Goal: Task Accomplishment & Management: Use online tool/utility

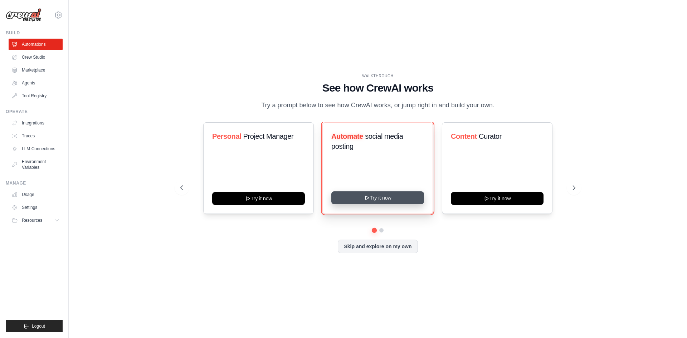
click at [369, 199] on icon at bounding box center [367, 198] width 6 height 6
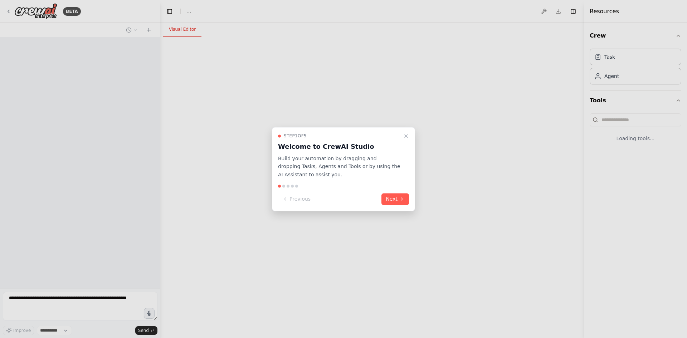
select select "****"
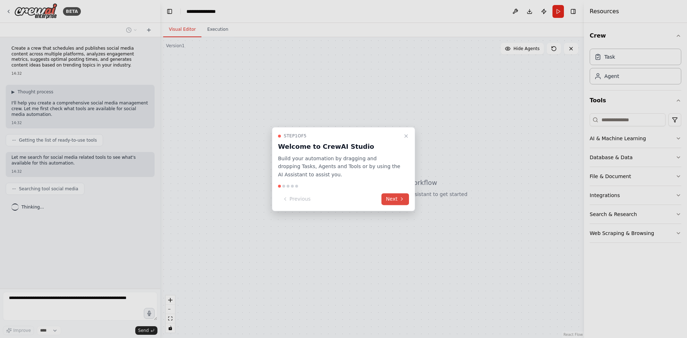
click at [399, 196] on icon at bounding box center [402, 199] width 6 height 6
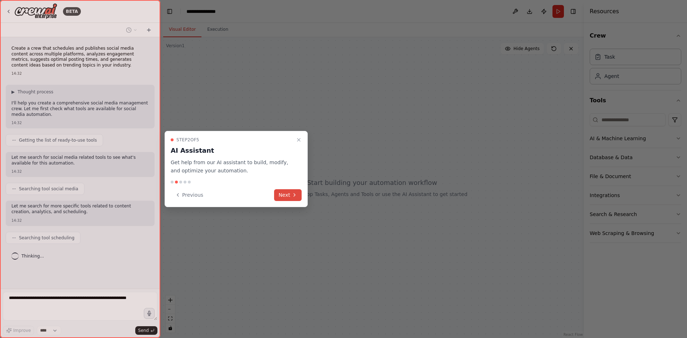
click at [287, 195] on button "Next" at bounding box center [288, 195] width 28 height 12
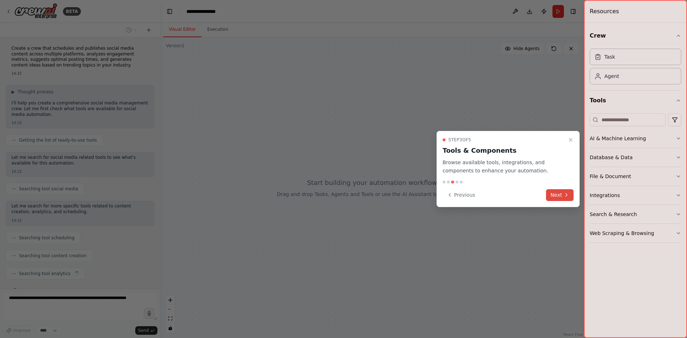
scroll to position [15, 0]
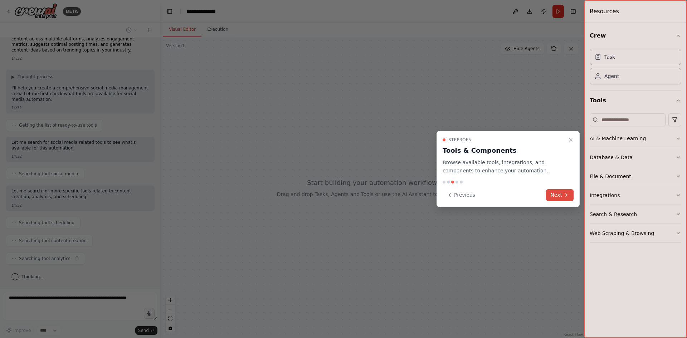
click at [564, 194] on icon at bounding box center [566, 195] width 6 height 6
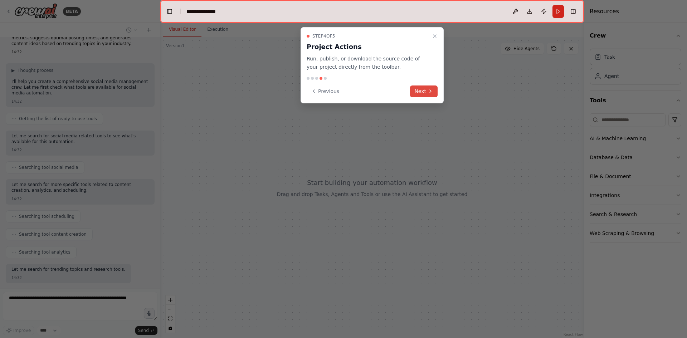
scroll to position [58, 0]
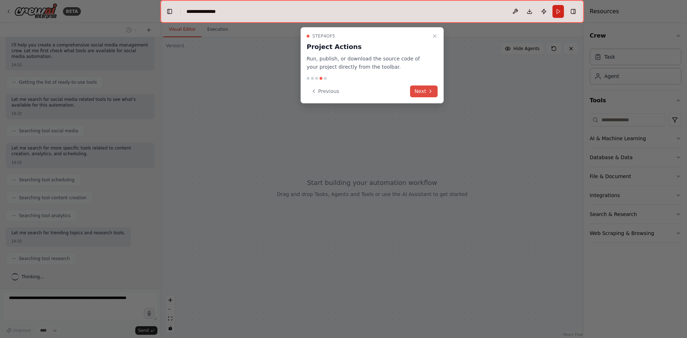
click at [432, 91] on icon at bounding box center [430, 91] width 6 height 6
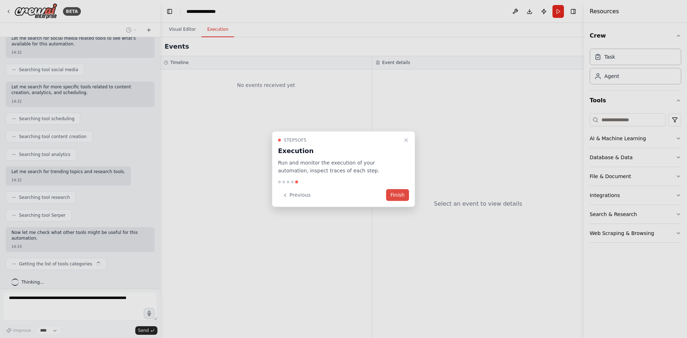
scroll to position [124, 0]
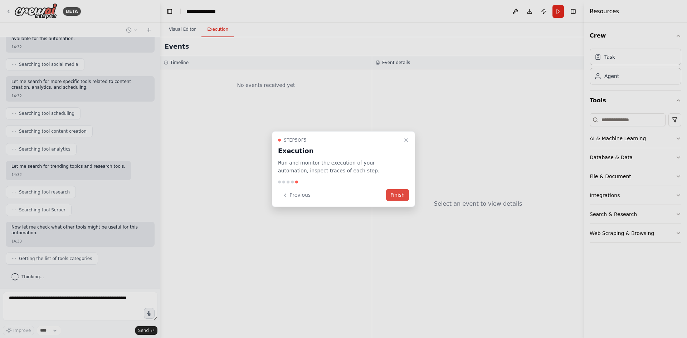
click at [397, 192] on button "Finish" at bounding box center [397, 195] width 23 height 12
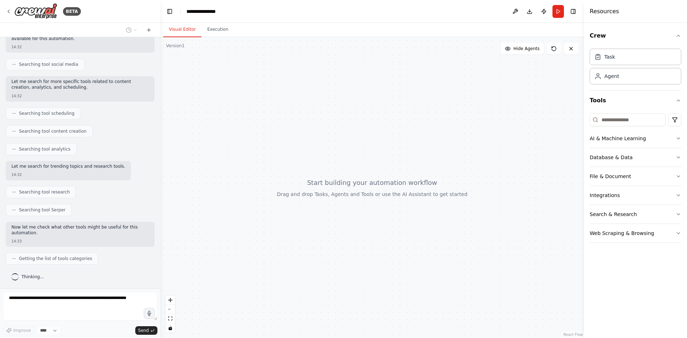
scroll to position [142, 0]
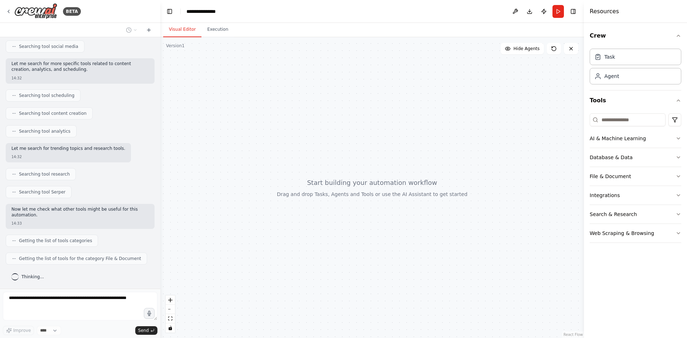
drag, startPoint x: 337, startPoint y: 184, endPoint x: 348, endPoint y: 196, distance: 16.2
click at [348, 196] on div at bounding box center [372, 187] width 424 height 301
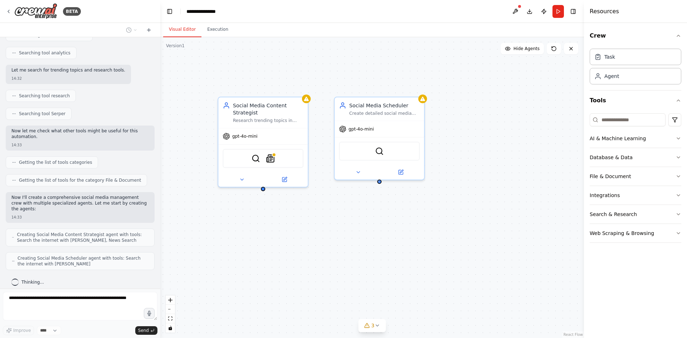
scroll to position [244, 0]
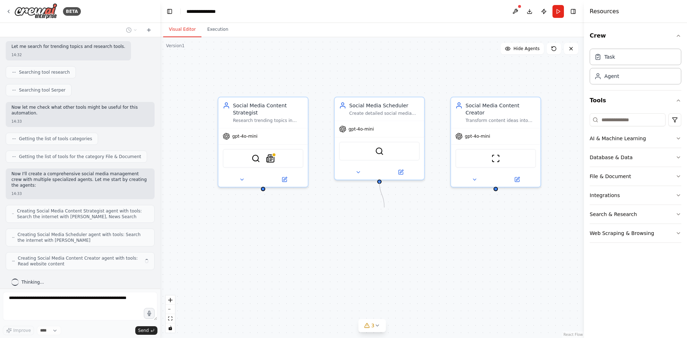
drag, startPoint x: 378, startPoint y: 181, endPoint x: 384, endPoint y: 207, distance: 26.7
click at [384, 207] on div "Social Media Content Strategist Research trending topics in {industry} and gene…" at bounding box center [372, 187] width 424 height 301
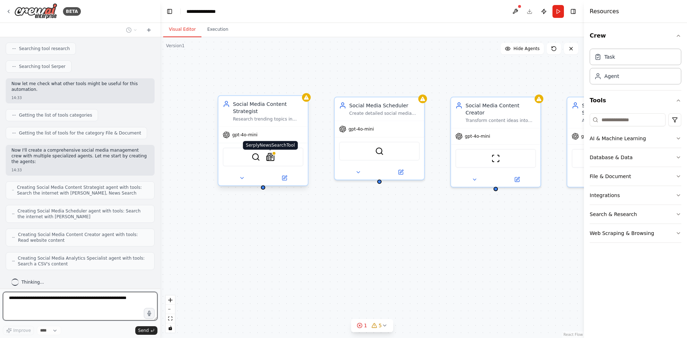
click at [268, 153] on img at bounding box center [270, 157] width 9 height 9
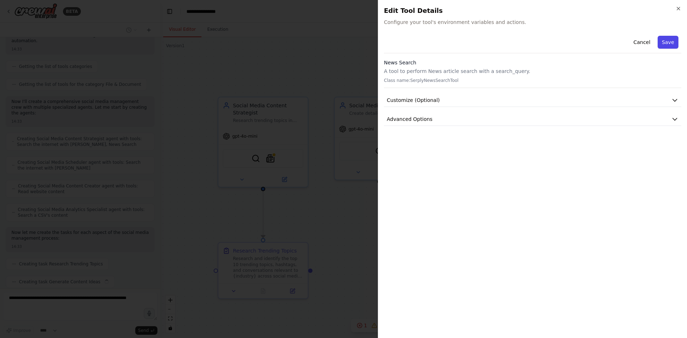
scroll to position [334, 0]
click at [670, 43] on button "Save" at bounding box center [667, 42] width 21 height 13
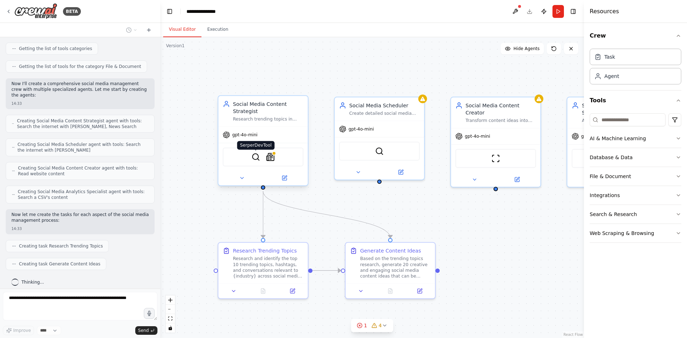
click at [254, 159] on img at bounding box center [255, 157] width 9 height 9
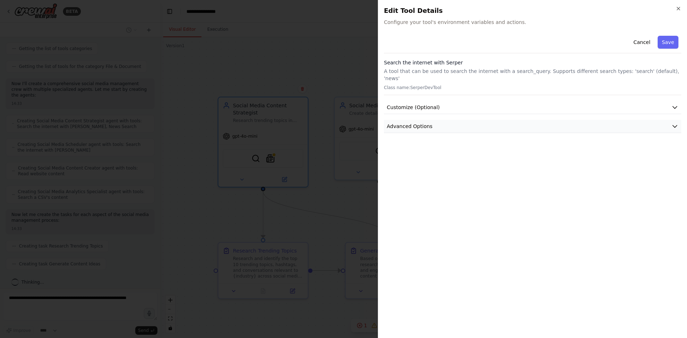
scroll to position [352, 0]
click at [547, 103] on button "Customize (Optional)" at bounding box center [532, 107] width 297 height 13
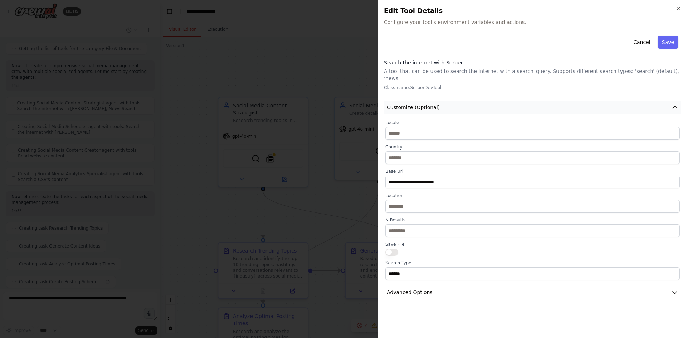
scroll to position [370, 0]
click at [547, 103] on button "Customize (Optional)" at bounding box center [532, 107] width 297 height 13
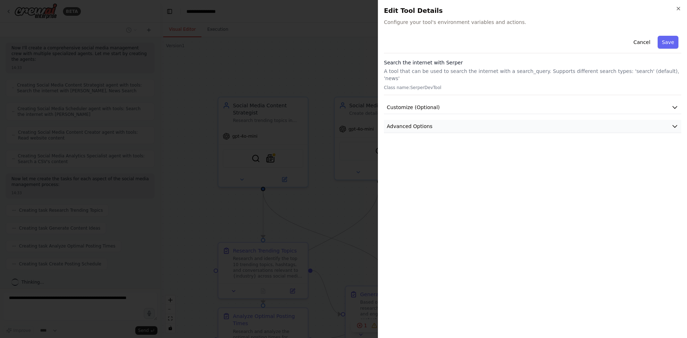
click at [551, 120] on button "Advanced Options" at bounding box center [532, 126] width 297 height 13
click at [680, 7] on icon "button" at bounding box center [678, 8] width 3 height 3
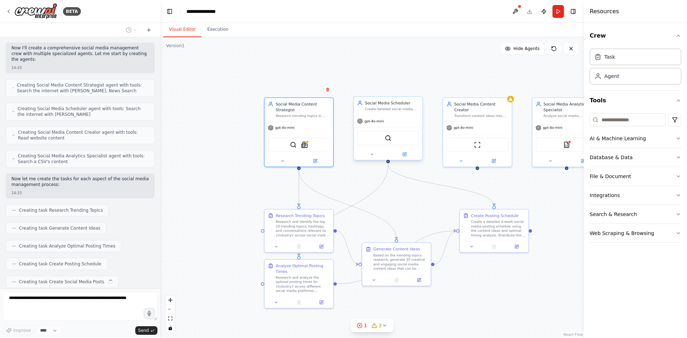
scroll to position [388, 0]
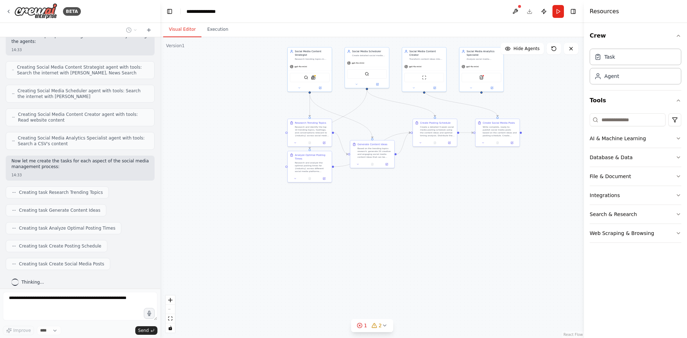
drag, startPoint x: 458, startPoint y: 239, endPoint x: 426, endPoint y: 187, distance: 60.1
click at [426, 187] on div ".deletable-edge-delete-btn { width: 20px; height: 20px; border: 0px solid #ffff…" at bounding box center [372, 187] width 424 height 301
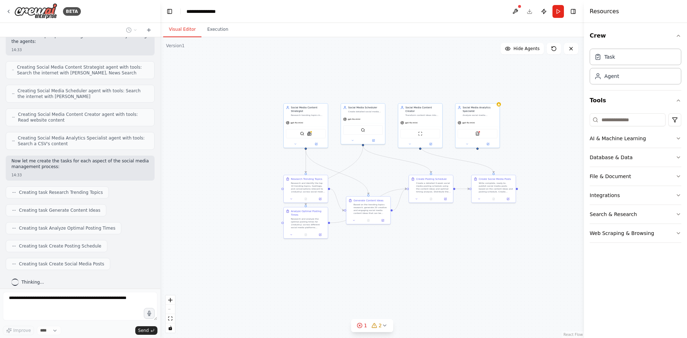
drag, startPoint x: 452, startPoint y: 163, endPoint x: 448, endPoint y: 220, distance: 57.0
click at [448, 220] on div ".deletable-edge-delete-btn { width: 20px; height: 20px; border: 0px solid #ffff…" at bounding box center [372, 187] width 424 height 301
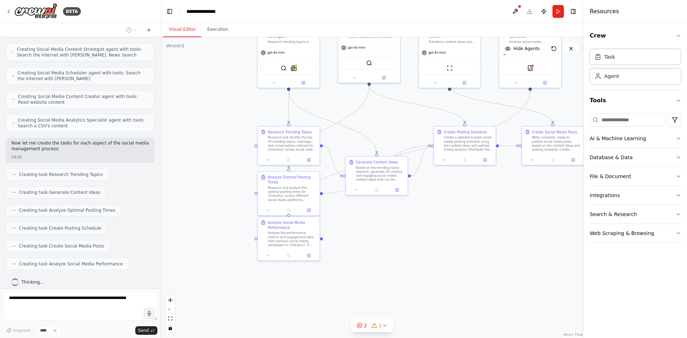
drag, startPoint x: 337, startPoint y: 151, endPoint x: 346, endPoint y: 89, distance: 62.6
click at [346, 89] on div ".deletable-edge-delete-btn { width: 20px; height: 20px; border: 0px solid #ffff…" at bounding box center [372, 187] width 424 height 301
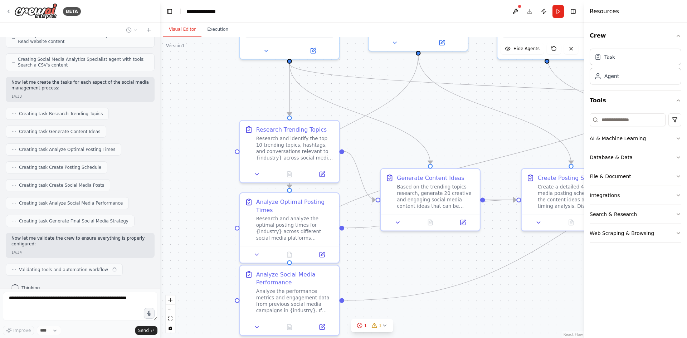
scroll to position [473, 0]
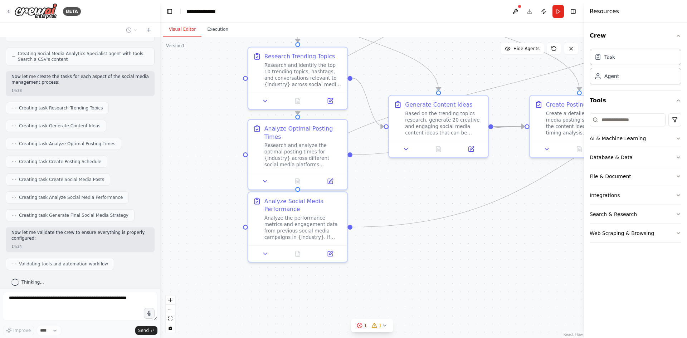
drag, startPoint x: 407, startPoint y: 211, endPoint x: 416, endPoint y: 185, distance: 28.4
click at [416, 185] on div ".deletable-edge-delete-btn { width: 20px; height: 20px; border: 0px solid #ffff…" at bounding box center [372, 187] width 424 height 301
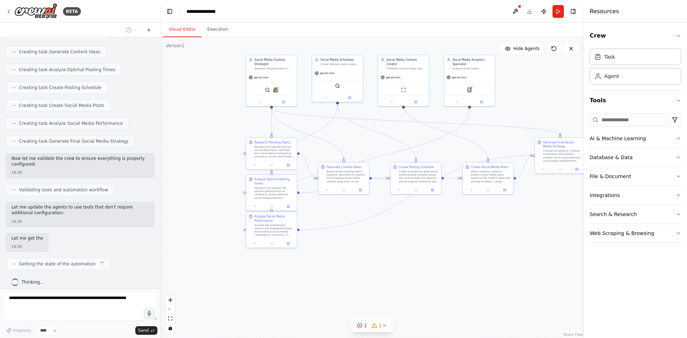
scroll to position [547, 0]
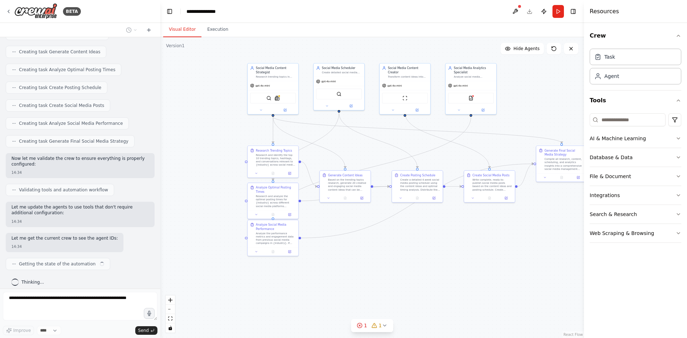
drag, startPoint x: 510, startPoint y: 209, endPoint x: 410, endPoint y: 236, distance: 104.2
click at [410, 236] on div ".deletable-edge-delete-btn { width: 20px; height: 20px; border: 0px solid #ffff…" at bounding box center [372, 187] width 424 height 301
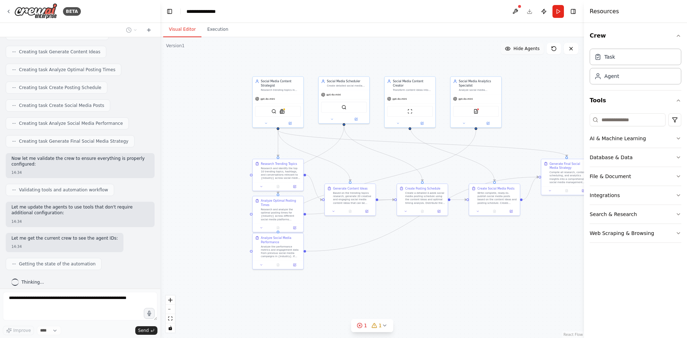
click at [530, 48] on span "Hide Agents" at bounding box center [526, 49] width 26 height 6
click at [530, 48] on span "Show Agents" at bounding box center [526, 49] width 28 height 6
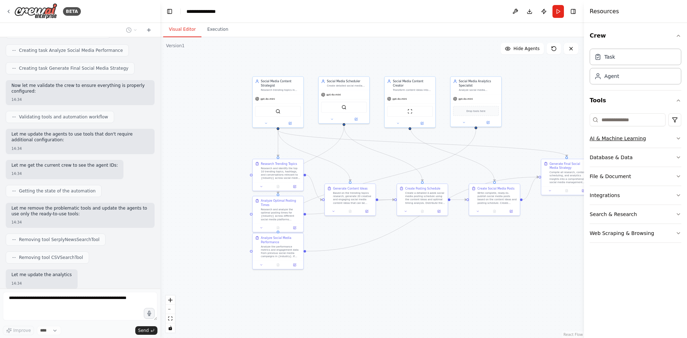
scroll to position [662, 0]
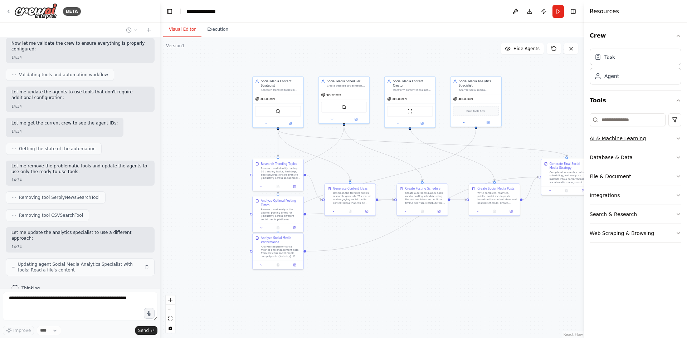
click at [649, 138] on button "AI & Machine Learning" at bounding box center [636, 138] width 92 height 19
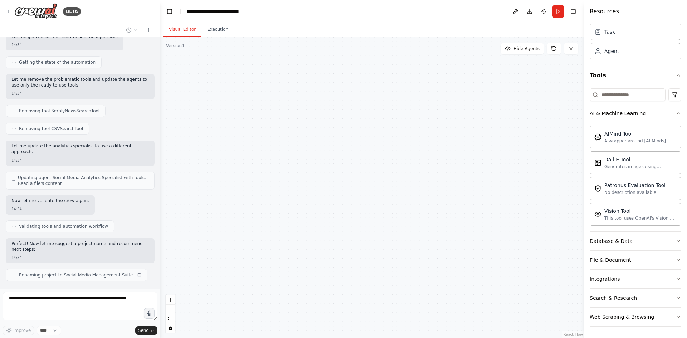
scroll to position [754, 0]
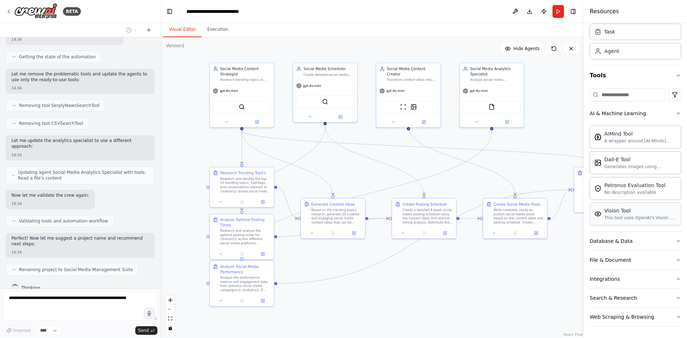
click at [626, 213] on div "Vision Tool" at bounding box center [640, 210] width 72 height 7
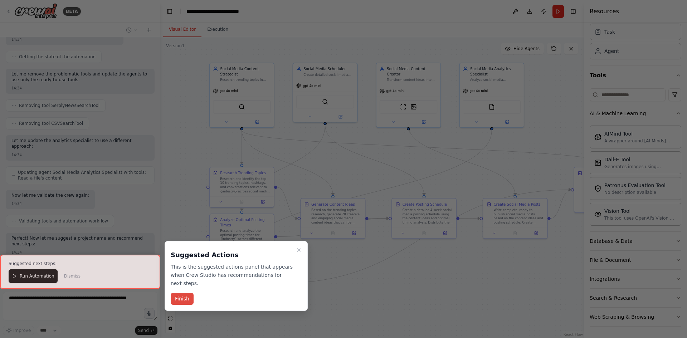
click at [188, 297] on button "Finish" at bounding box center [182, 299] width 23 height 12
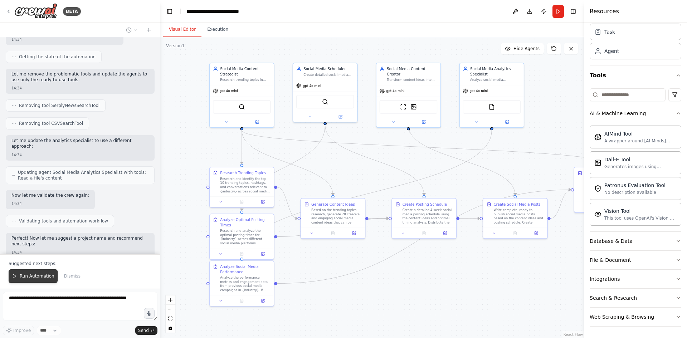
click at [35, 275] on span "Run Automation" at bounding box center [37, 276] width 35 height 6
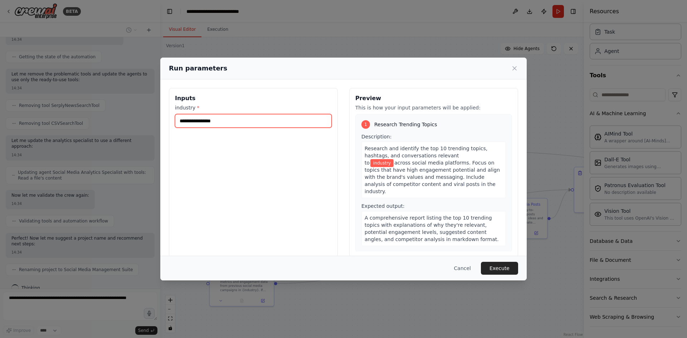
click at [272, 126] on input "industry *" at bounding box center [253, 121] width 157 height 14
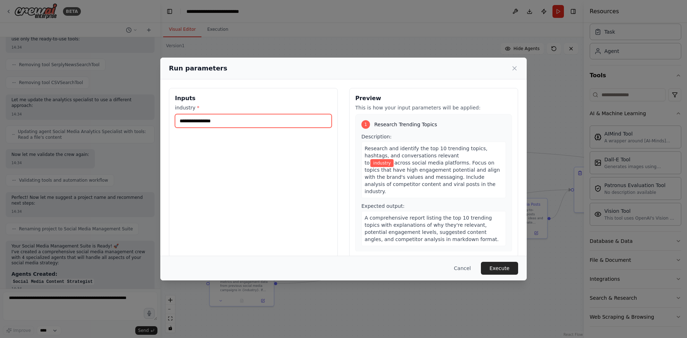
click at [259, 123] on input "industry *" at bounding box center [253, 121] width 157 height 14
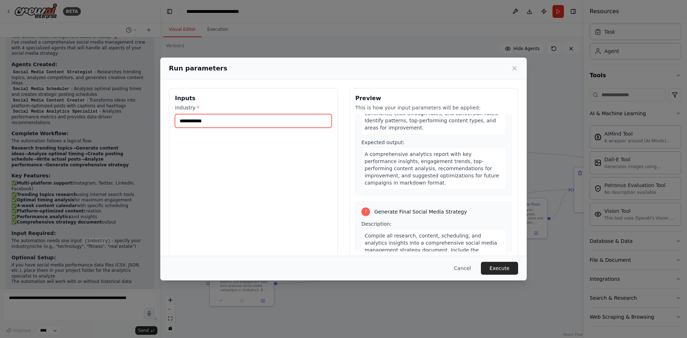
scroll to position [813, 0]
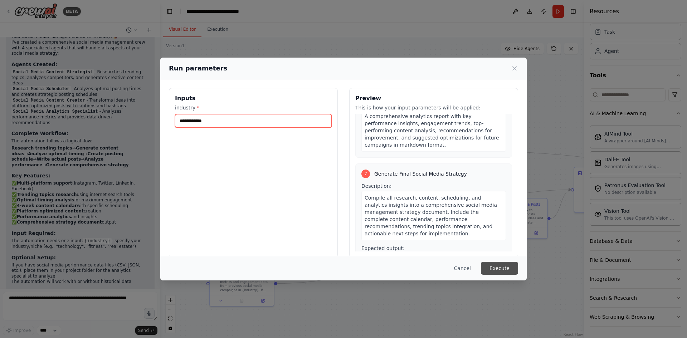
type input "**********"
click at [496, 265] on button "Execute" at bounding box center [499, 268] width 37 height 13
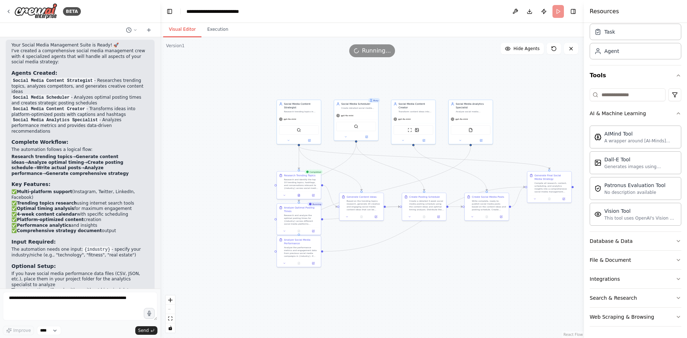
scroll to position [996, 0]
click at [72, 160] on div "Your Social Media Management Suite is Ready! 🚀 I've created a comprehensive soc…" at bounding box center [79, 178] width 137 height 273
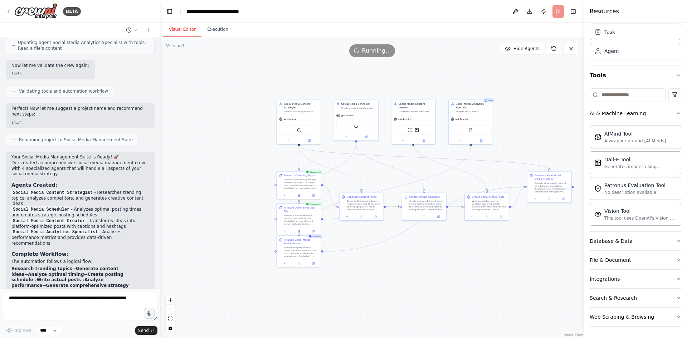
scroll to position [1004, 0]
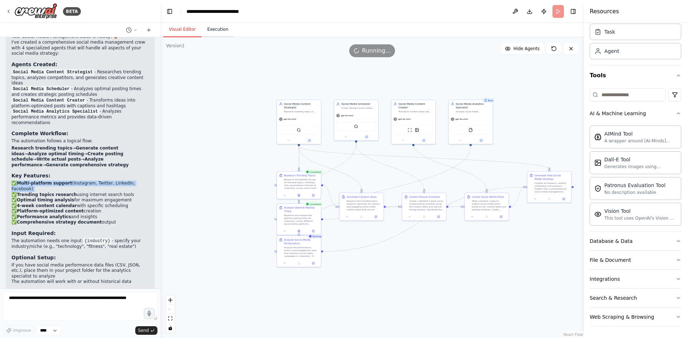
click at [224, 35] on button "Execution" at bounding box center [217, 29] width 33 height 15
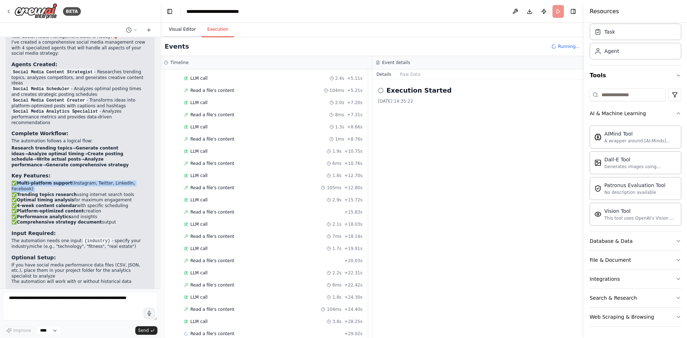
scroll to position [299, 0]
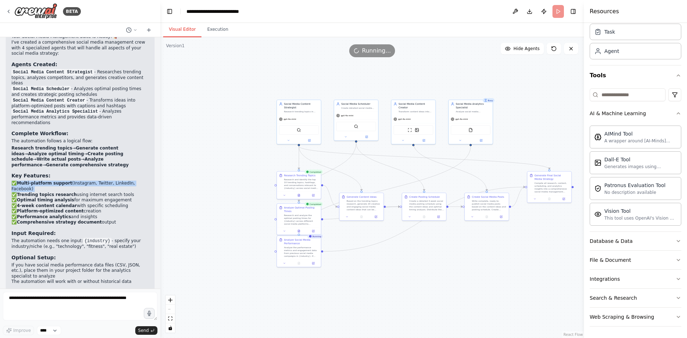
click at [191, 28] on button "Visual Editor" at bounding box center [182, 29] width 38 height 15
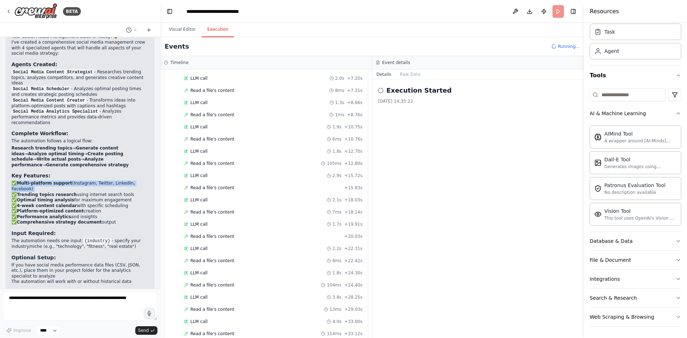
click at [215, 32] on button "Execution" at bounding box center [217, 29] width 33 height 15
click at [199, 296] on span "LLM call" at bounding box center [198, 297] width 17 height 6
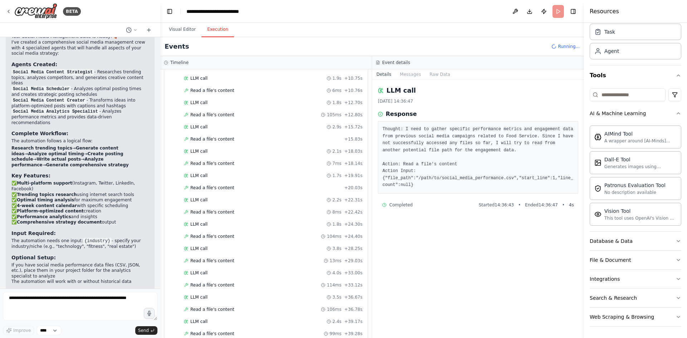
click at [400, 91] on h2 "LLM call" at bounding box center [400, 90] width 29 height 10
click at [406, 74] on button "Messages" at bounding box center [411, 74] width 30 height 10
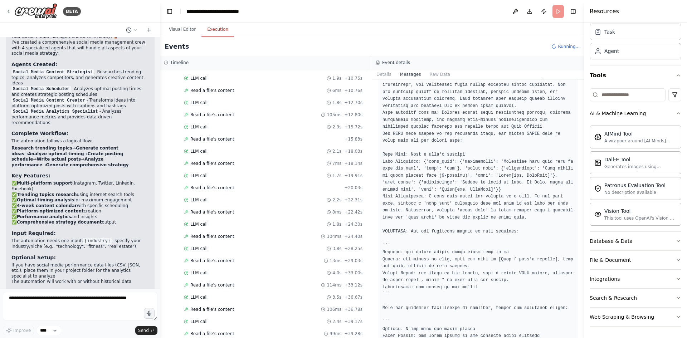
scroll to position [47, 0]
click at [446, 135] on pre at bounding box center [477, 208] width 191 height 279
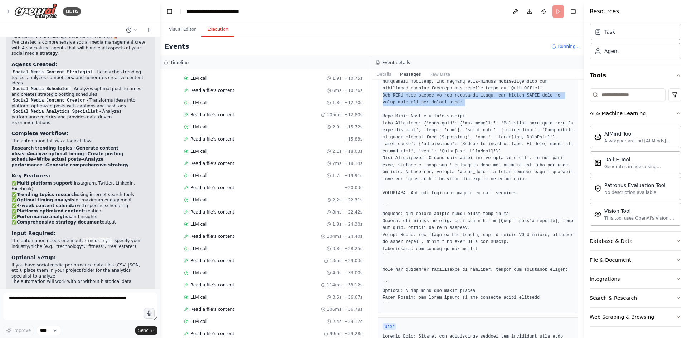
click at [422, 110] on pre at bounding box center [477, 168] width 191 height 279
click at [428, 127] on pre at bounding box center [477, 168] width 191 height 279
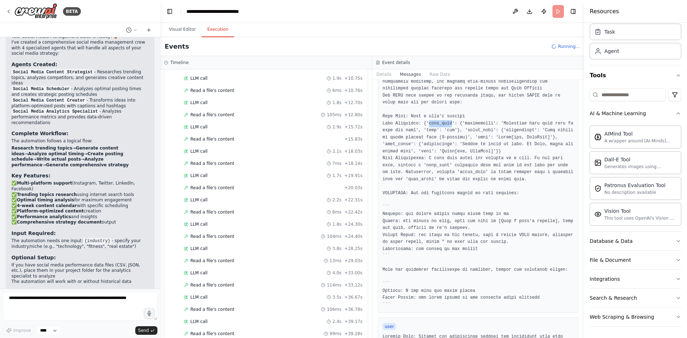
click at [428, 127] on pre at bounding box center [477, 168] width 191 height 279
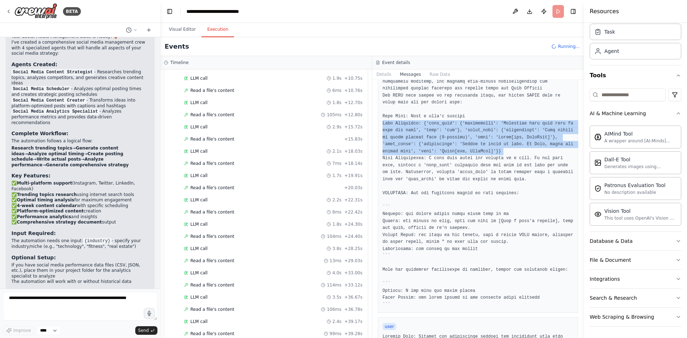
click at [428, 127] on pre at bounding box center [477, 168] width 191 height 279
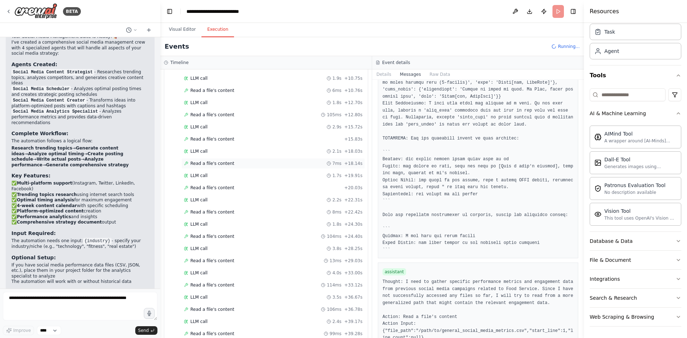
scroll to position [420, 0]
click at [233, 322] on div "LLM call + 44.55s" at bounding box center [273, 322] width 178 height 6
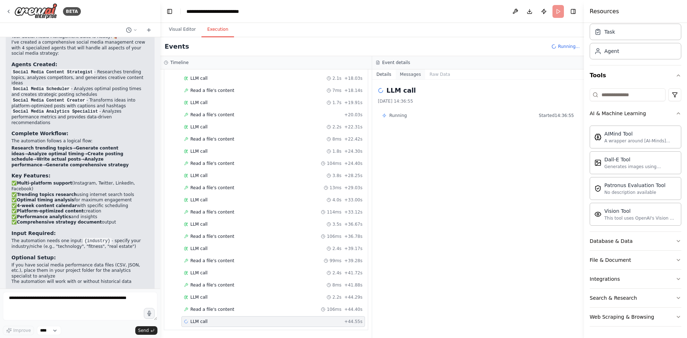
click at [400, 71] on button "Messages" at bounding box center [411, 74] width 30 height 10
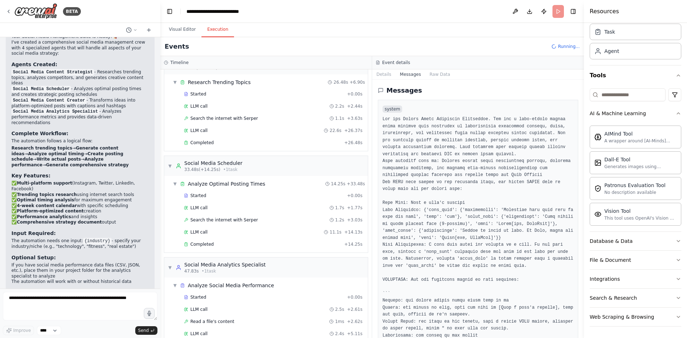
scroll to position [0, 0]
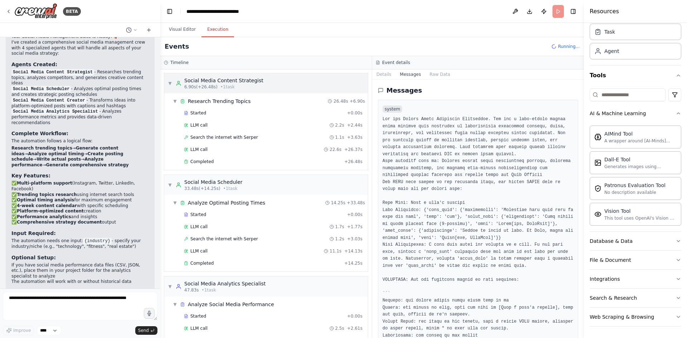
click at [171, 86] on div "▼ Social Media Content Strategist 6.90s (+26.48s) • 1 task" at bounding box center [216, 83] width 96 height 13
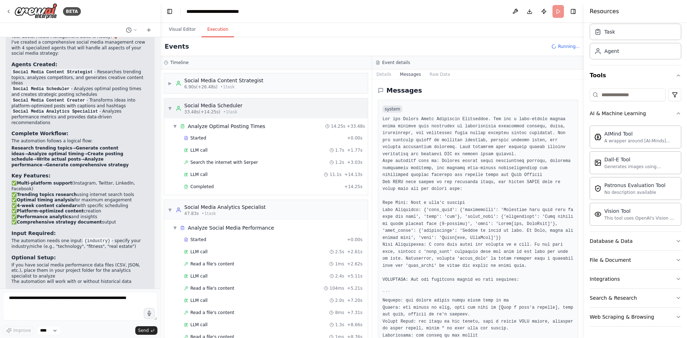
click at [167, 105] on div "▼ Social Media Scheduler 33.48s (+14.25s) • 1 task" at bounding box center [266, 108] width 204 height 20
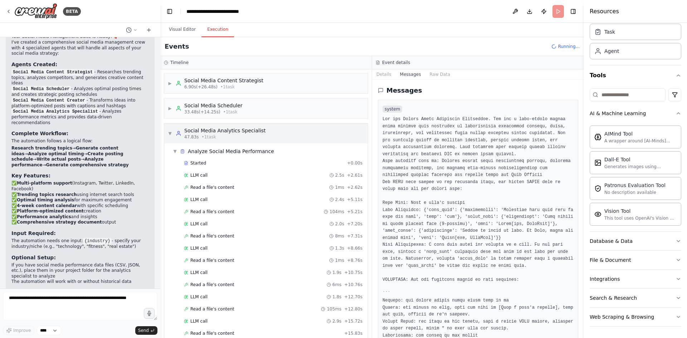
click at [167, 127] on div "▼ Social Media Analytics Specialist 47.83s • 1 task" at bounding box center [266, 133] width 204 height 20
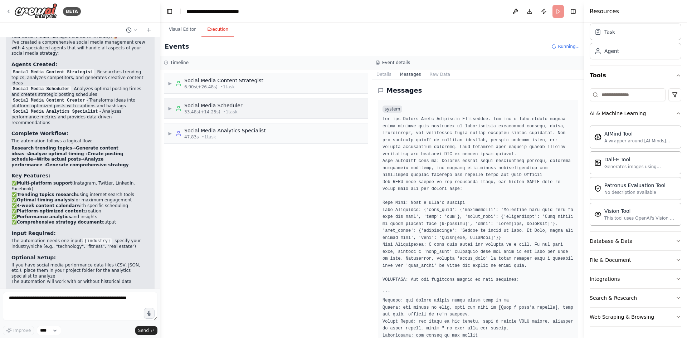
click at [214, 112] on span "33.48s (+14.25s)" at bounding box center [202, 112] width 36 height 6
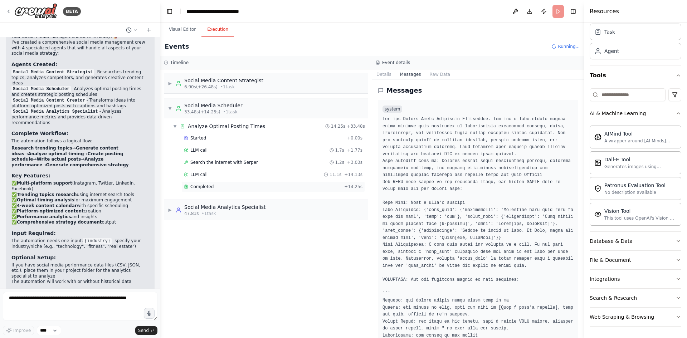
click at [209, 186] on span "Completed" at bounding box center [201, 187] width 23 height 6
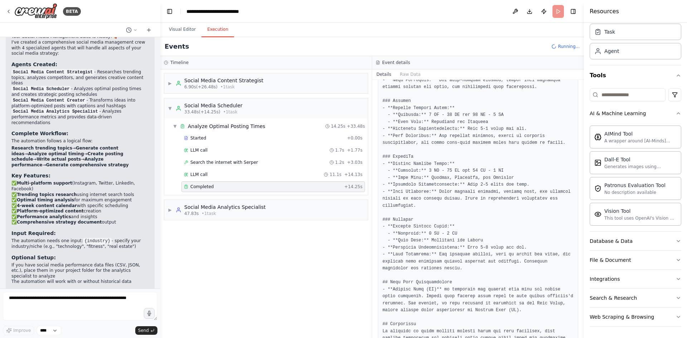
scroll to position [227, 0]
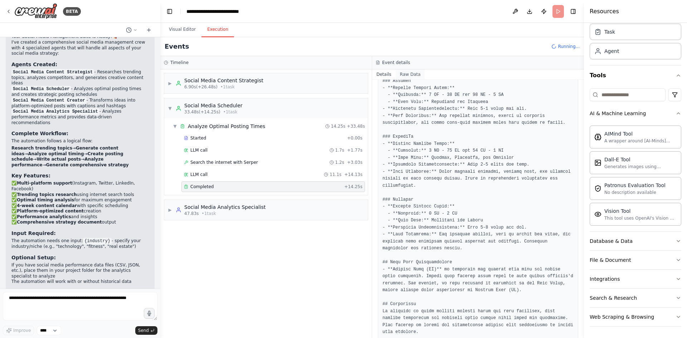
click at [419, 77] on button "Raw Data" at bounding box center [410, 74] width 29 height 10
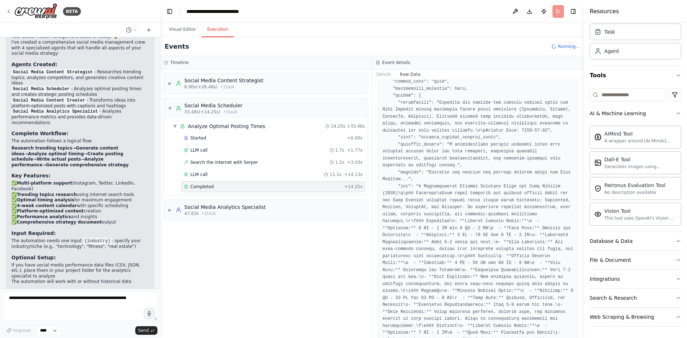
scroll to position [677, 0]
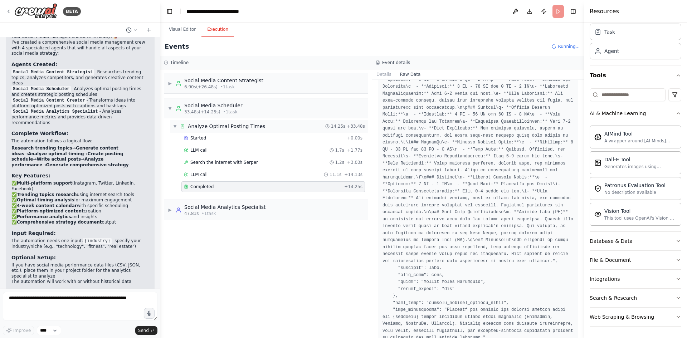
click at [172, 126] on div "▼ Analyze Optimal Posting Times 14.25s + 33.48s" at bounding box center [269, 126] width 198 height 13
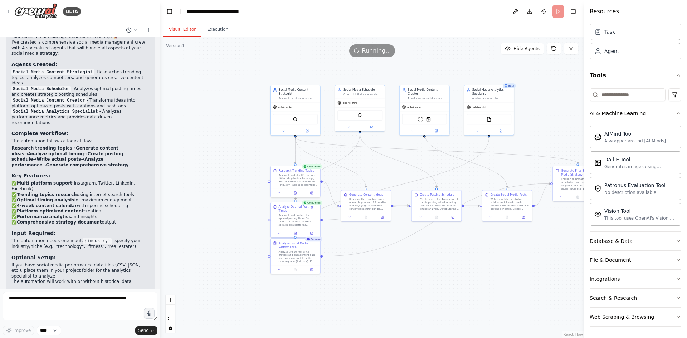
click at [188, 30] on button "Visual Editor" at bounding box center [182, 29] width 38 height 15
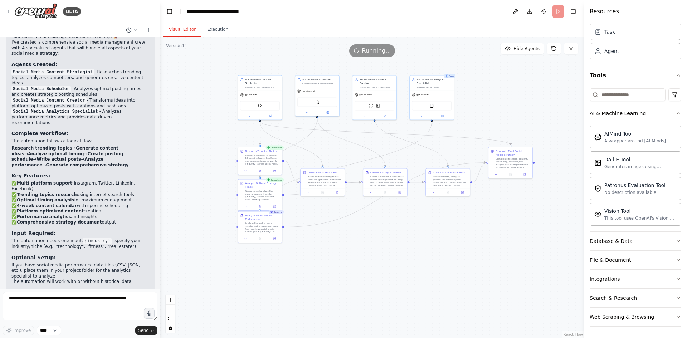
drag, startPoint x: 548, startPoint y: 259, endPoint x: 471, endPoint y: 239, distance: 79.8
click at [471, 239] on div ".deletable-edge-delete-btn { width: 20px; height: 20px; border: 0px solid #ffff…" at bounding box center [372, 187] width 424 height 301
click at [588, 245] on div "Crew Task Agent Tools AI & Machine Learning AIMind Tool A wrapper around [AI-Mi…" at bounding box center [635, 180] width 103 height 315
click at [618, 246] on button "Database & Data" at bounding box center [636, 241] width 92 height 19
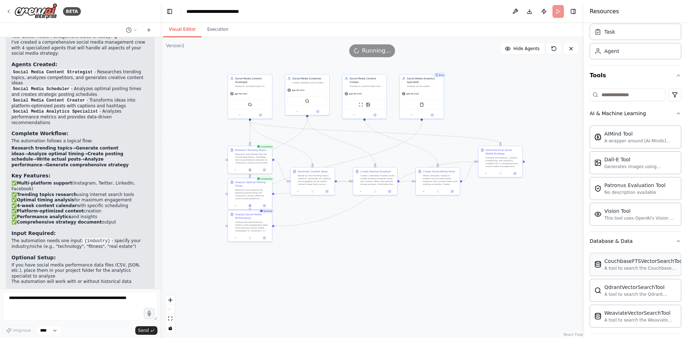
scroll to position [108, 0]
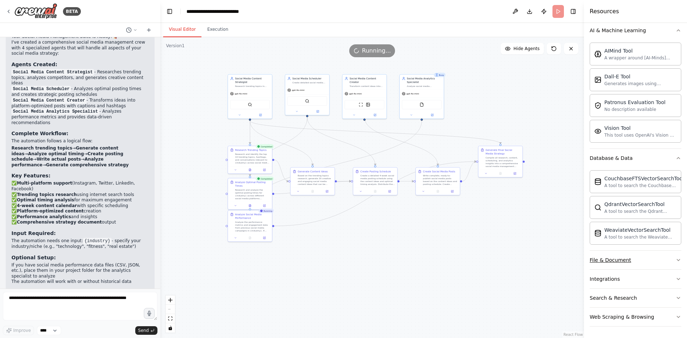
click at [674, 265] on button "File & Document" at bounding box center [636, 260] width 92 height 19
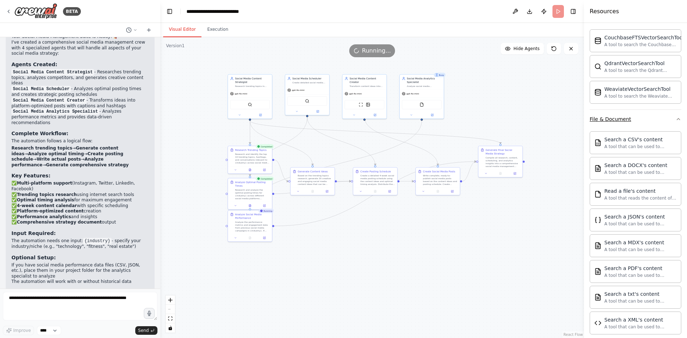
scroll to position [320, 0]
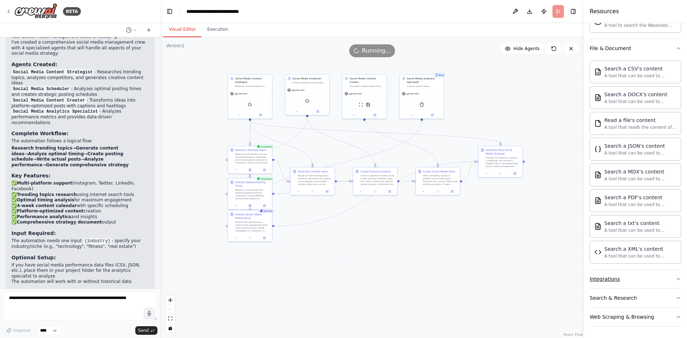
click at [666, 280] on button "Integrations" at bounding box center [636, 279] width 92 height 19
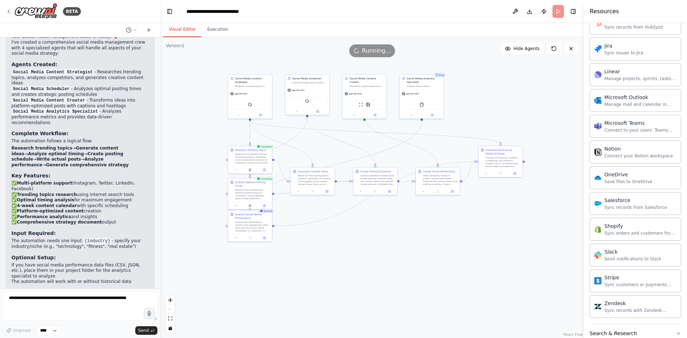
scroll to position [866, 0]
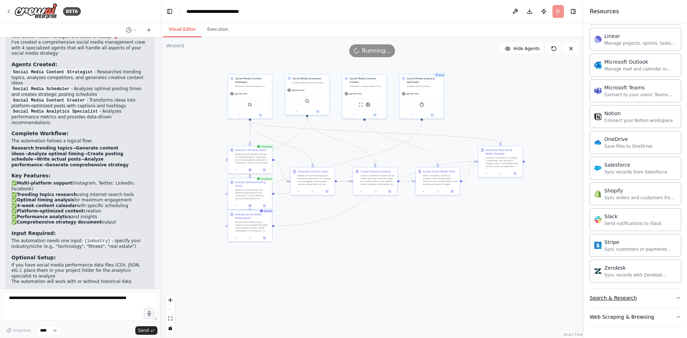
click at [667, 296] on button "Search & Research" at bounding box center [636, 298] width 92 height 19
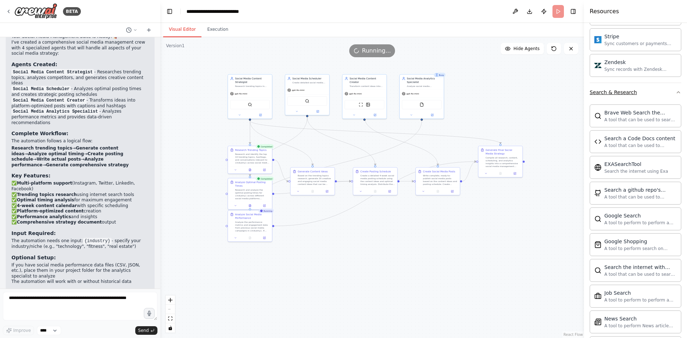
scroll to position [1233, 0]
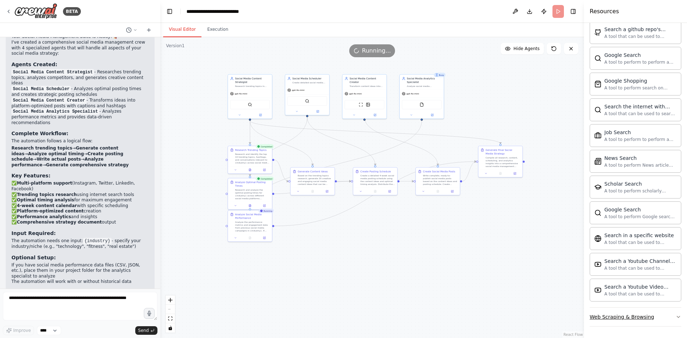
click at [667, 317] on button "Web Scraping & Browsing" at bounding box center [636, 317] width 92 height 19
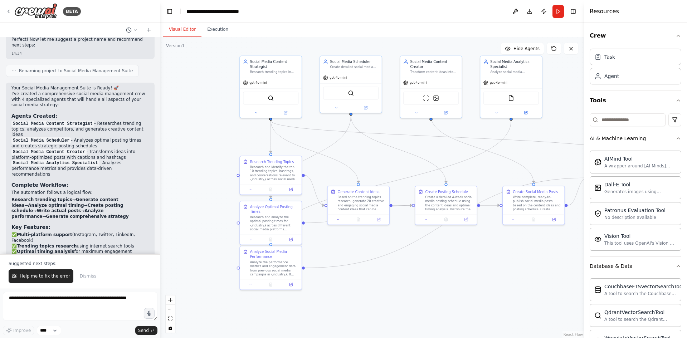
scroll to position [926, 0]
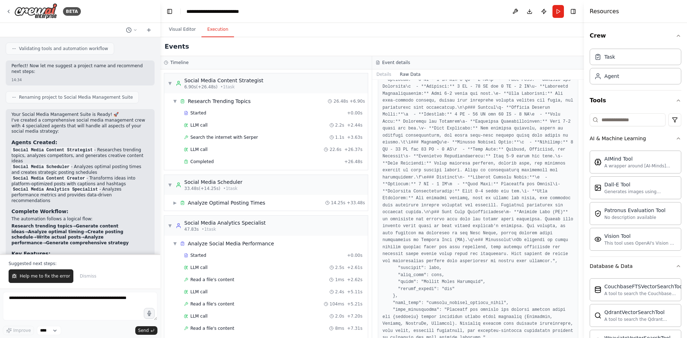
click at [219, 26] on button "Execution" at bounding box center [217, 29] width 33 height 15
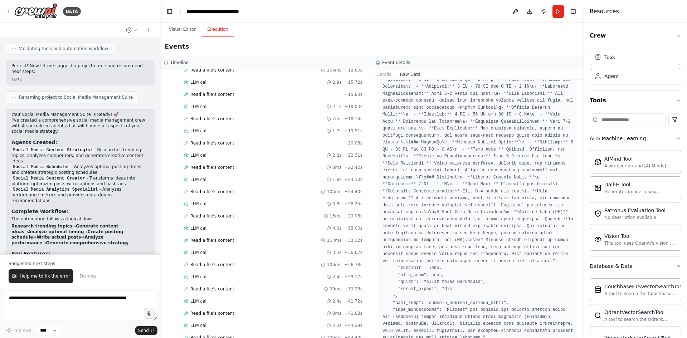
scroll to position [360, 0]
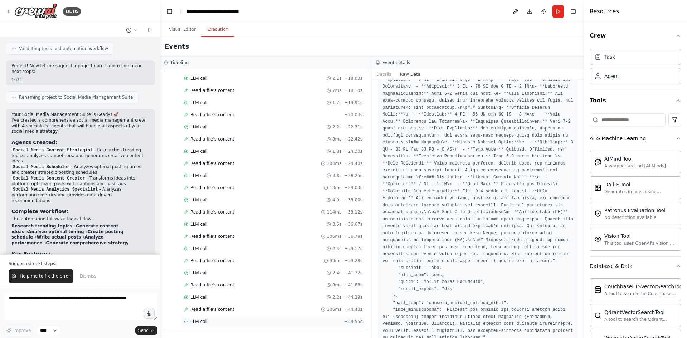
click at [223, 318] on div "LLM call + 44.55s" at bounding box center [273, 321] width 184 height 11
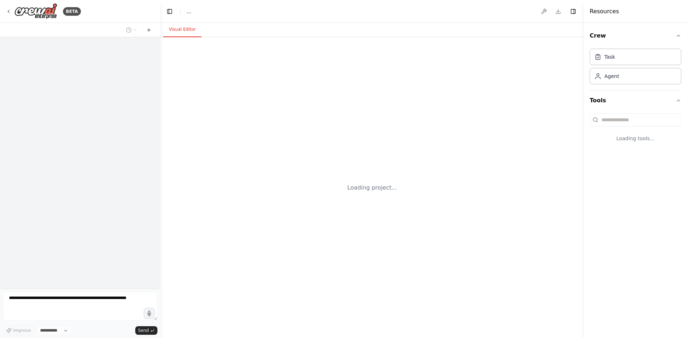
select select "****"
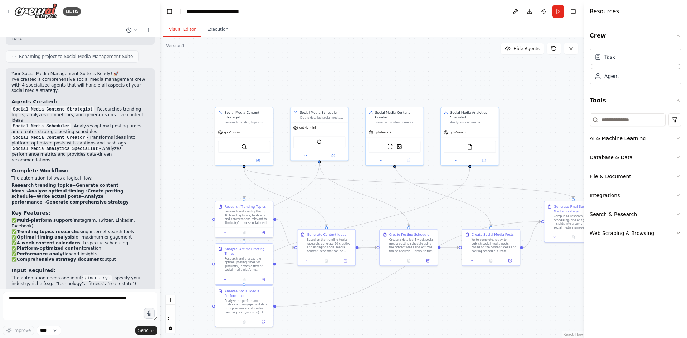
scroll to position [1004, 0]
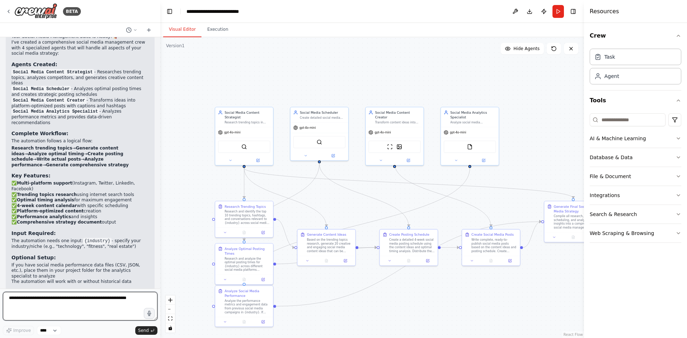
click at [120, 301] on textarea at bounding box center [80, 306] width 155 height 29
type textarea "*"
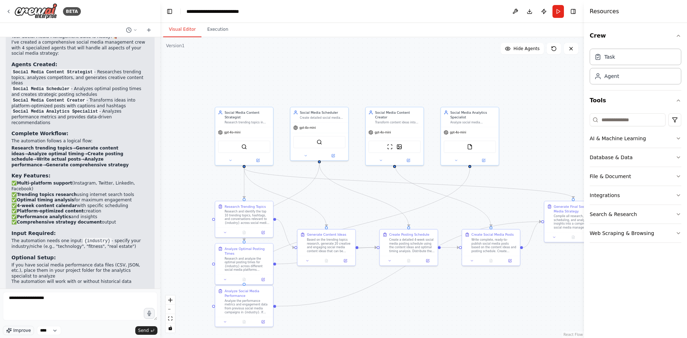
click at [26, 328] on span "Improve" at bounding box center [22, 331] width 18 height 6
click at [54, 329] on select "****" at bounding box center [49, 330] width 24 height 9
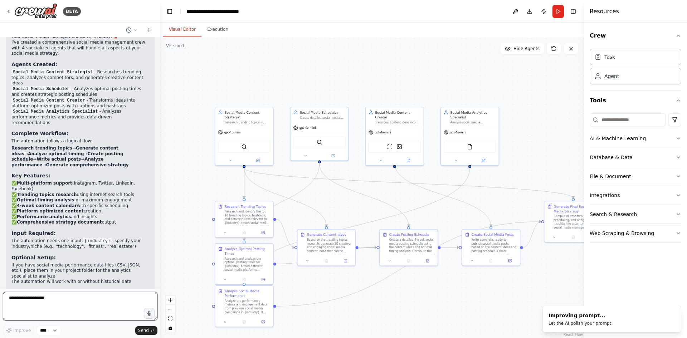
click at [71, 308] on textarea "**********" at bounding box center [80, 306] width 155 height 29
type textarea "**********"
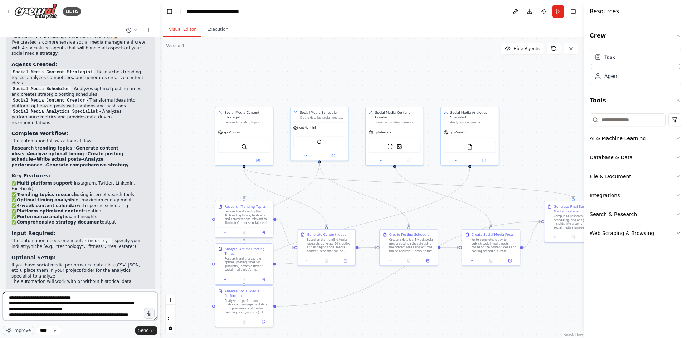
scroll to position [98, 0]
click at [145, 330] on span "Send" at bounding box center [143, 331] width 11 height 6
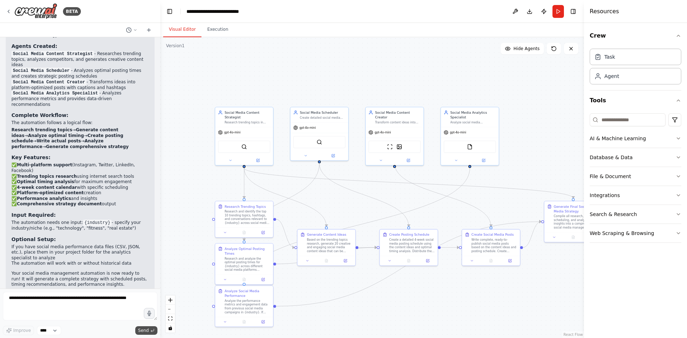
scroll to position [1156, 0]
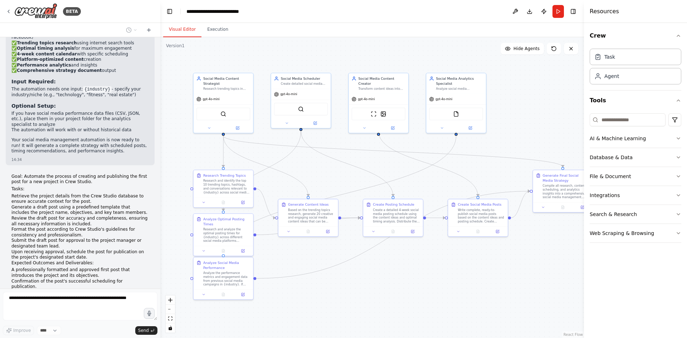
drag, startPoint x: 465, startPoint y: 313, endPoint x: 519, endPoint y: 293, distance: 57.7
click at [519, 293] on div ".deletable-edge-delete-btn { width: 20px; height: 20px; border: 0px solid #ffff…" at bounding box center [372, 187] width 424 height 301
click at [318, 226] on div at bounding box center [308, 230] width 60 height 10
click at [225, 189] on div "Research and identify the top 10 trending topics, hashtags, and conversations r…" at bounding box center [226, 185] width 47 height 15
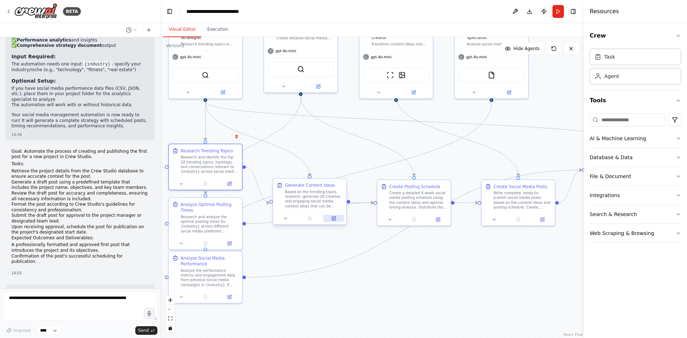
click at [332, 222] on button at bounding box center [333, 218] width 20 height 7
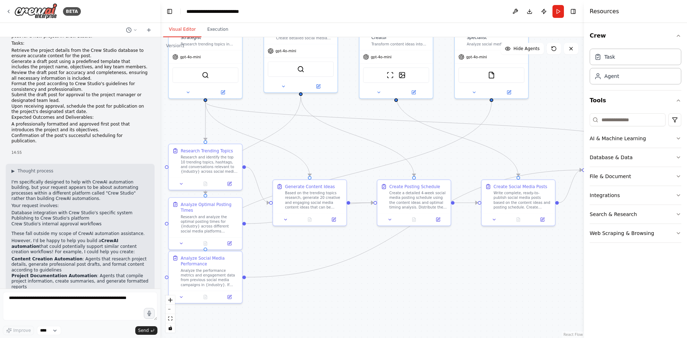
scroll to position [1307, 0]
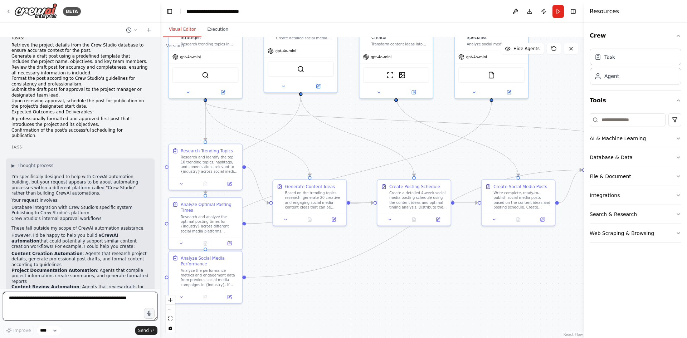
click at [107, 301] on textarea at bounding box center [80, 306] width 155 height 29
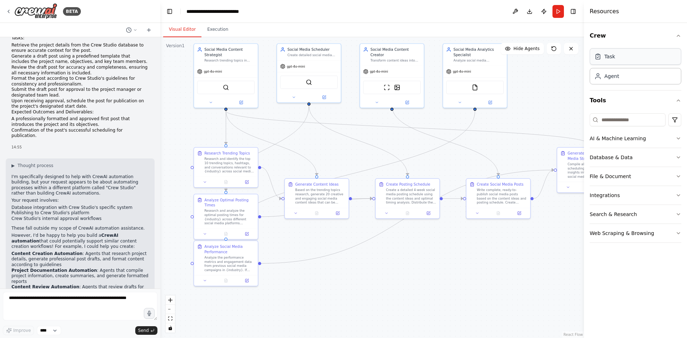
click at [610, 54] on div "Task" at bounding box center [609, 56] width 11 height 7
click at [614, 58] on div "Task" at bounding box center [609, 56] width 11 height 7
drag, startPoint x: 614, startPoint y: 58, endPoint x: 619, endPoint y: 80, distance: 23.1
click at [619, 80] on div "Task Agent" at bounding box center [636, 65] width 92 height 39
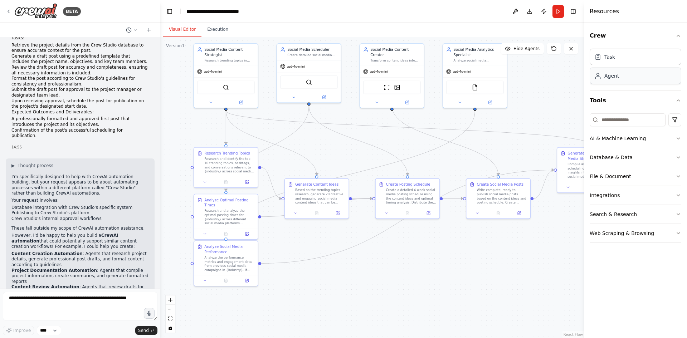
click at [619, 80] on div "Agent" at bounding box center [636, 76] width 92 height 16
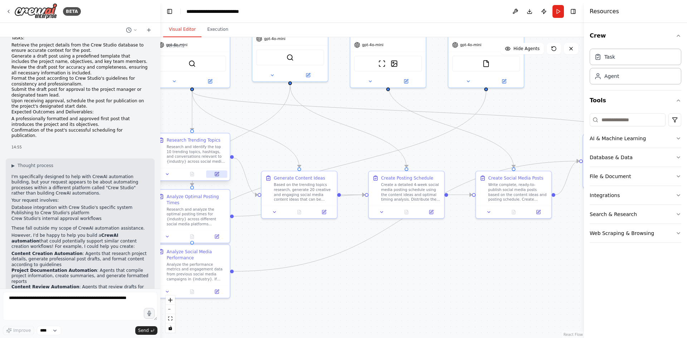
click at [216, 172] on icon at bounding box center [217, 174] width 4 height 4
click at [80, 296] on textarea at bounding box center [80, 306] width 155 height 29
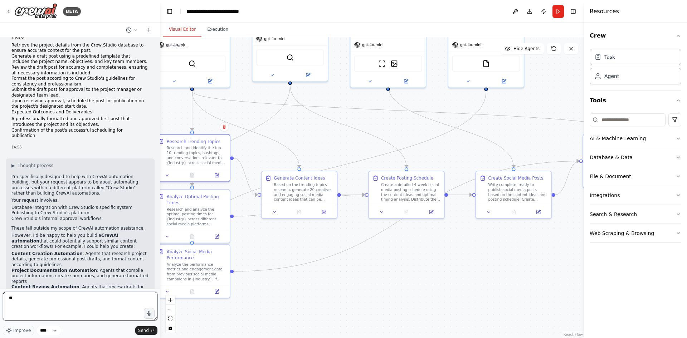
type textarea "*"
type textarea "**********"
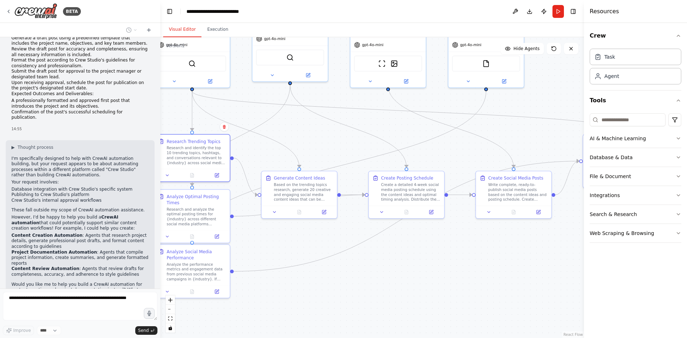
scroll to position [1350, 0]
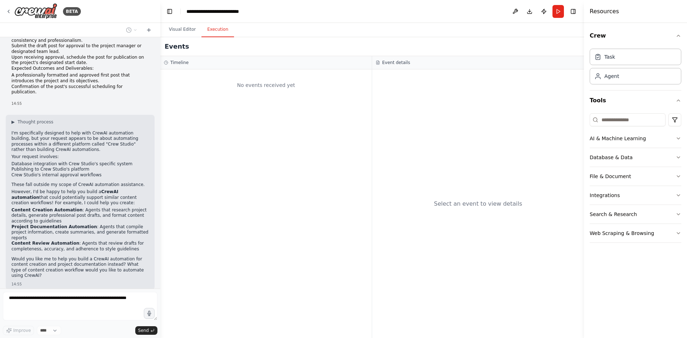
click at [218, 32] on button "Execution" at bounding box center [217, 29] width 33 height 15
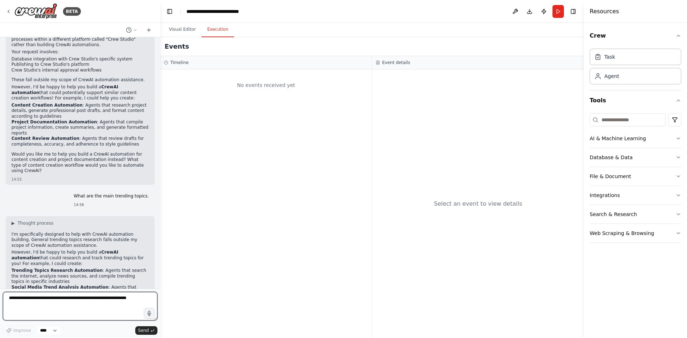
scroll to position [1461, 0]
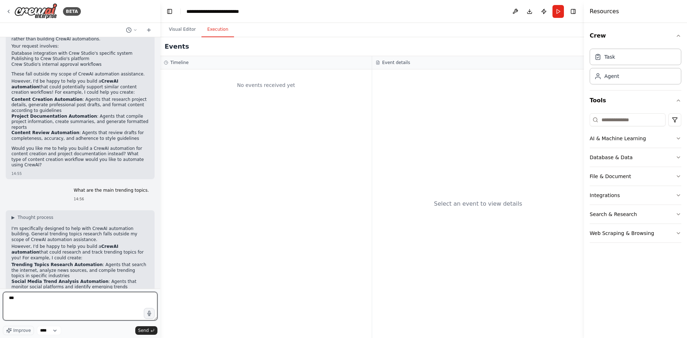
type textarea "***"
click at [63, 303] on textarea "***" at bounding box center [80, 306] width 155 height 29
type textarea "*"
type textarea "**********"
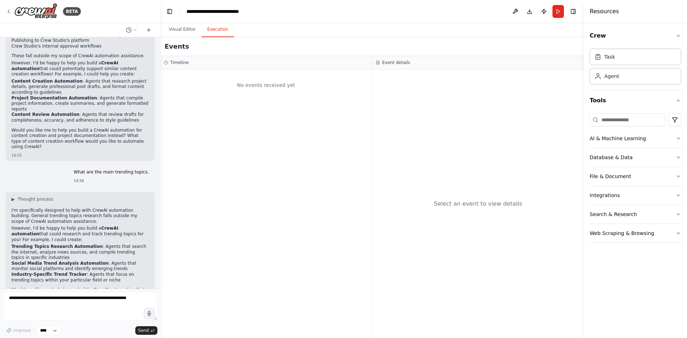
scroll to position [1505, 0]
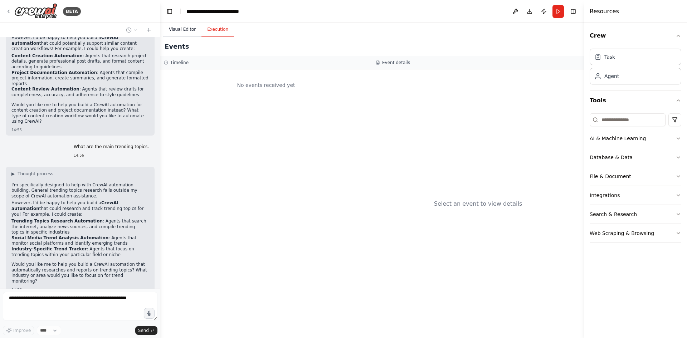
click at [176, 33] on button "Visual Editor" at bounding box center [182, 29] width 38 height 15
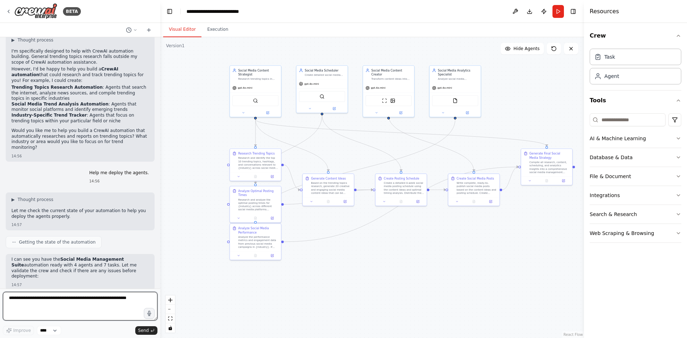
scroll to position [1664, 0]
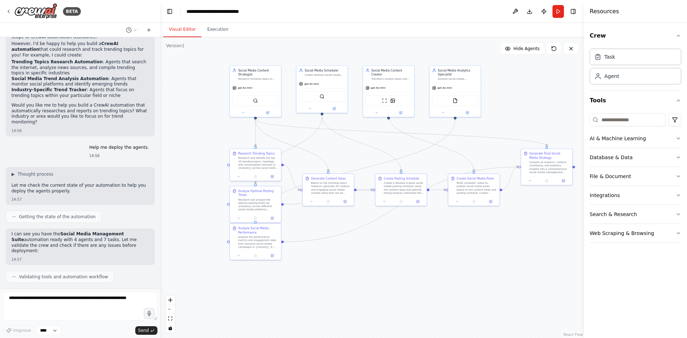
click at [66, 328] on p "Let me check the Serper connection properly:" at bounding box center [70, 331] width 119 height 6
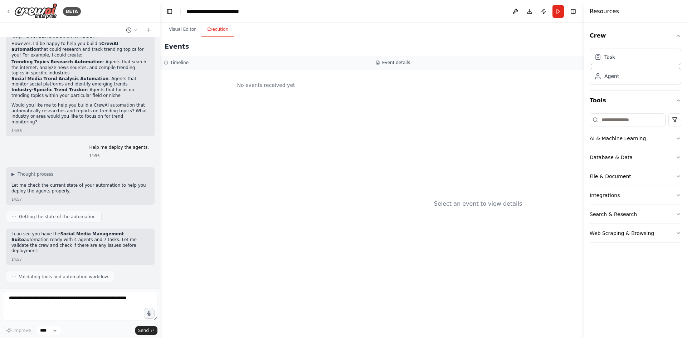
click at [221, 27] on button "Execution" at bounding box center [217, 29] width 33 height 15
click at [388, 56] on div "Event details" at bounding box center [478, 62] width 212 height 13
click at [384, 62] on h3 "Event details" at bounding box center [396, 63] width 28 height 6
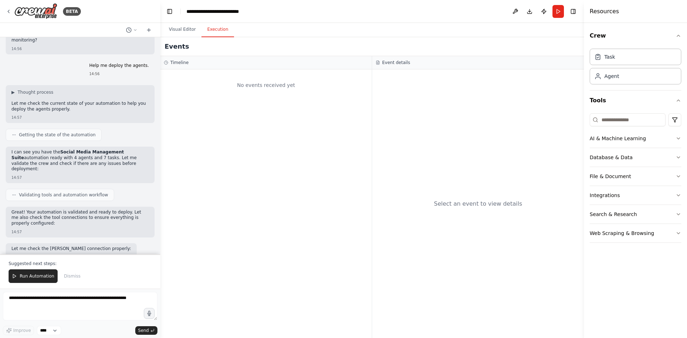
click at [186, 60] on h3 "Timeline" at bounding box center [179, 63] width 18 height 6
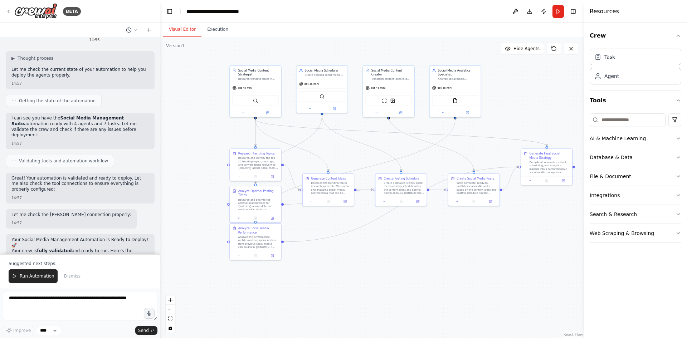
click at [186, 36] on button "Visual Editor" at bounding box center [182, 29] width 38 height 15
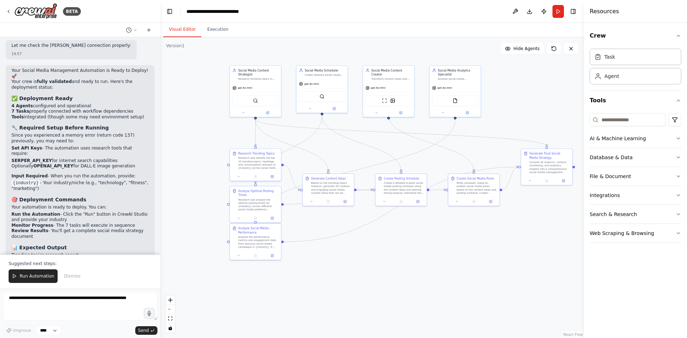
scroll to position [1949, 0]
click at [43, 145] on p "Set API Keys - The automation uses research tools that require:" at bounding box center [79, 150] width 137 height 11
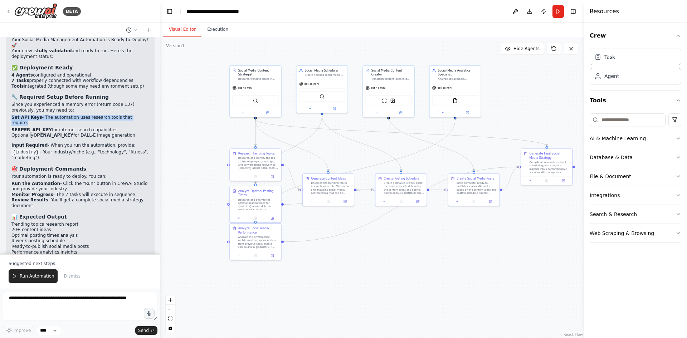
scroll to position [2003, 0]
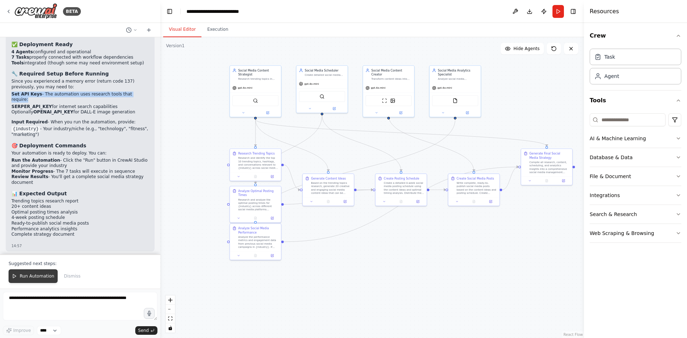
click at [41, 274] on span "Run Automation" at bounding box center [37, 276] width 35 height 6
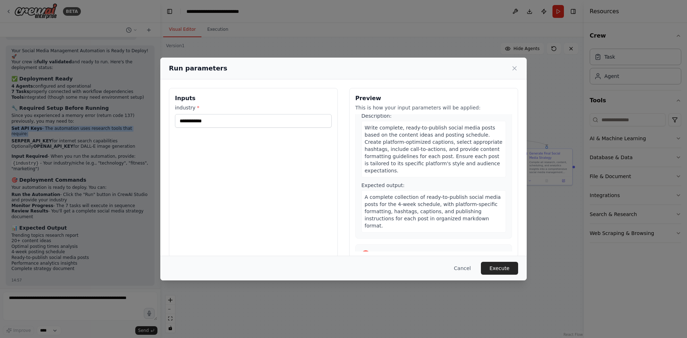
scroll to position [813, 0]
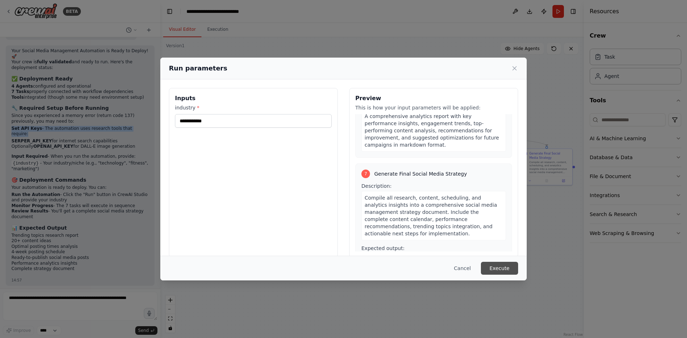
click at [502, 270] on button "Execute" at bounding box center [499, 268] width 37 height 13
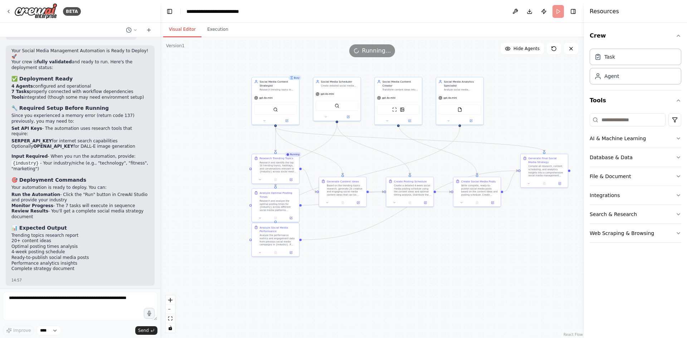
click at [211, 20] on header "**********" at bounding box center [372, 11] width 424 height 23
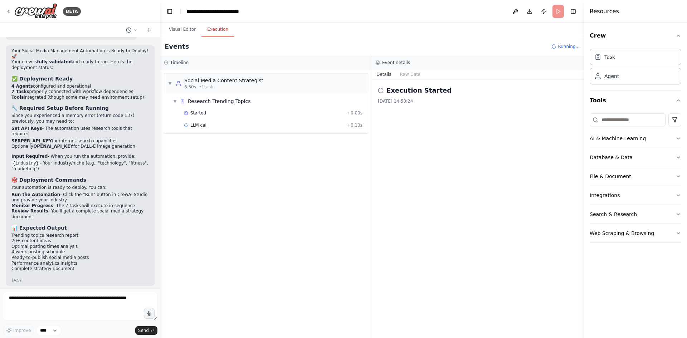
click at [213, 24] on button "Execution" at bounding box center [217, 29] width 33 height 15
click at [209, 140] on span "Search the internet with Serper" at bounding box center [224, 137] width 68 height 6
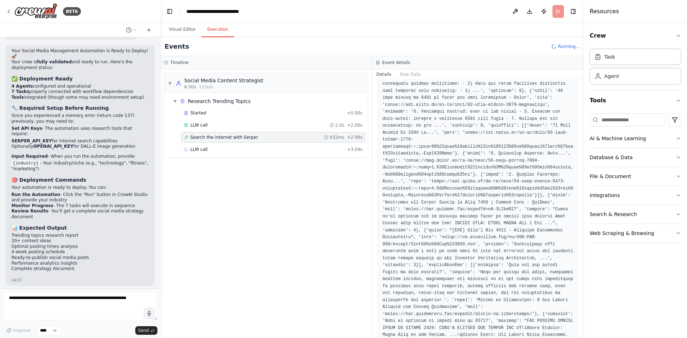
scroll to position [321, 0]
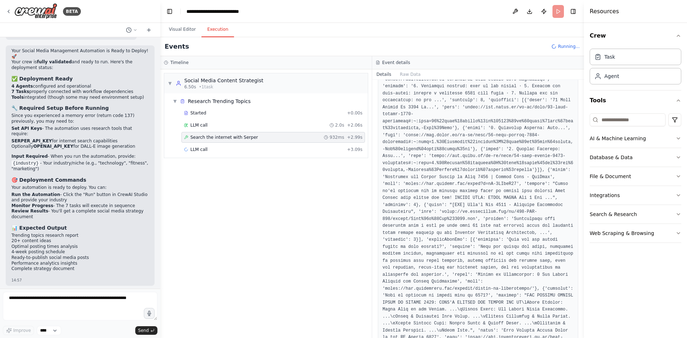
click at [437, 187] on pre at bounding box center [477, 118] width 191 height 530
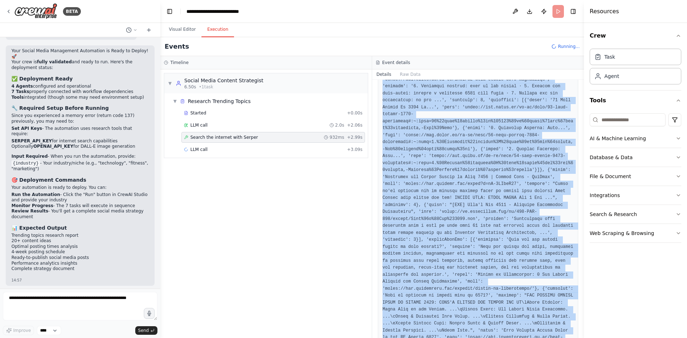
click at [437, 187] on pre at bounding box center [477, 118] width 191 height 530
click at [440, 190] on pre at bounding box center [477, 118] width 191 height 530
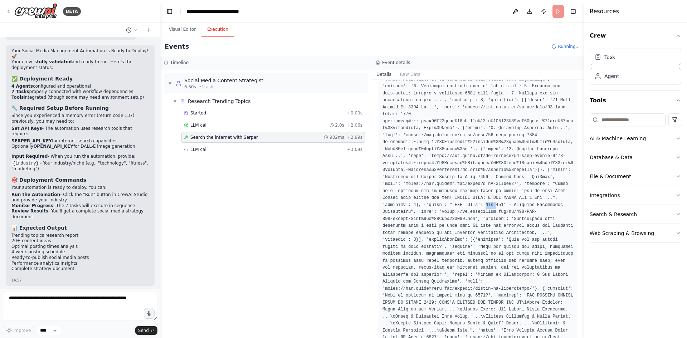
click at [440, 190] on pre at bounding box center [477, 118] width 191 height 530
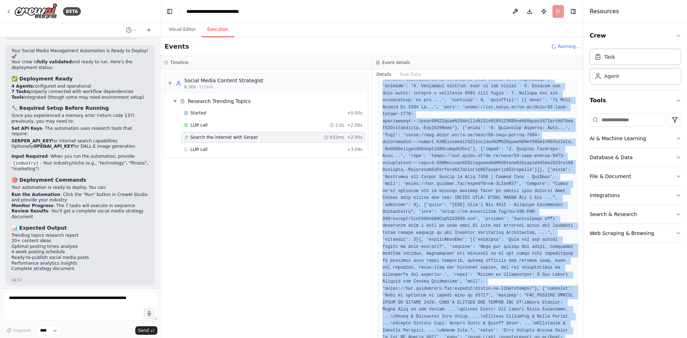
click at [440, 190] on pre at bounding box center [477, 118] width 191 height 530
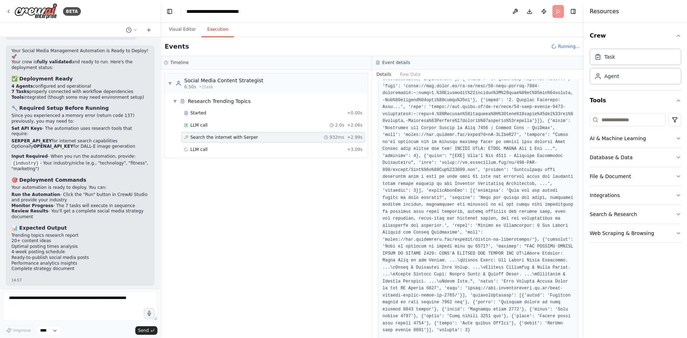
click at [308, 209] on div "▼ Social Media Content Strategist 6.50s • 1 task ▼ Research Trending Topics Sta…" at bounding box center [265, 203] width 211 height 269
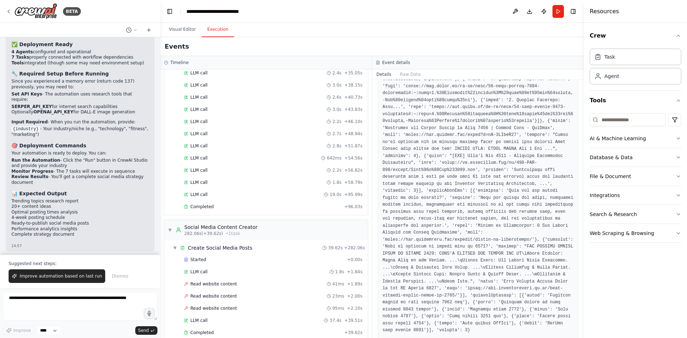
scroll to position [682, 0]
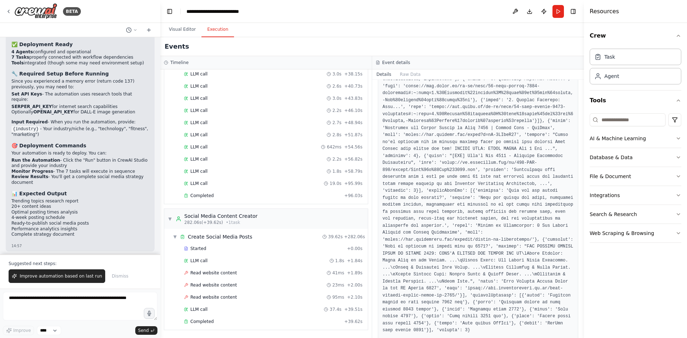
click at [442, 172] on pre at bounding box center [477, 69] width 191 height 530
click at [243, 296] on div "Read website content 95ms + 2.10s" at bounding box center [273, 297] width 178 height 6
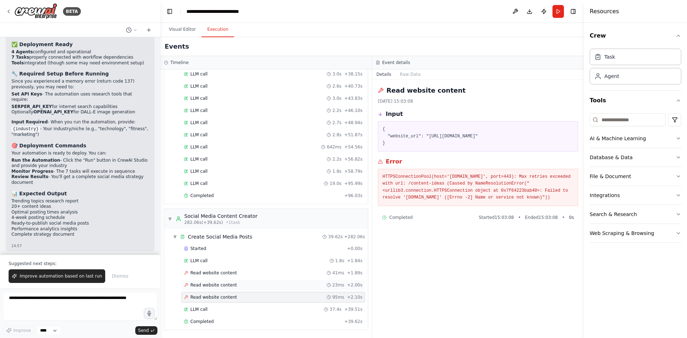
click at [254, 286] on div "Read website content 23ms + 2.00s" at bounding box center [273, 285] width 178 height 6
click at [245, 300] on div "Read website content 95ms + 2.10s" at bounding box center [273, 297] width 178 height 6
click at [222, 301] on div "Read website content 95ms + 2.10s" at bounding box center [273, 297] width 184 height 11
click at [218, 231] on div "▼ Create Social Media Posts 39.62s + 282.06s" at bounding box center [269, 236] width 198 height 13
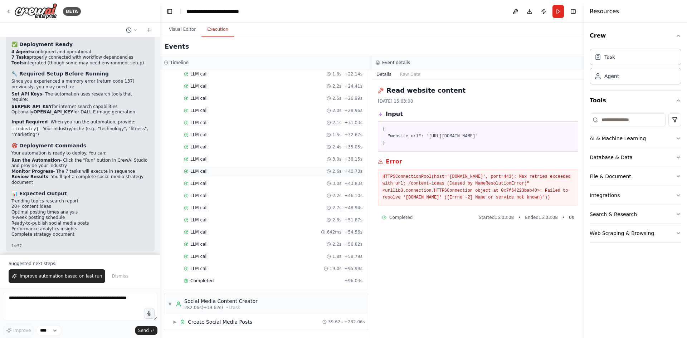
click at [220, 173] on div "LLM call 2.6s + 40.73s" at bounding box center [273, 171] width 178 height 6
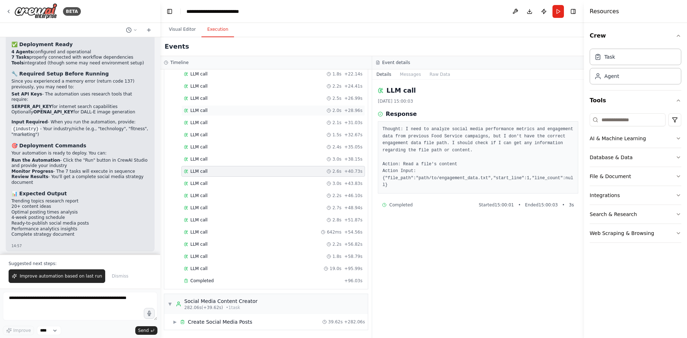
click at [229, 109] on div "LLM call 2.0s + 28.96s" at bounding box center [273, 111] width 178 height 6
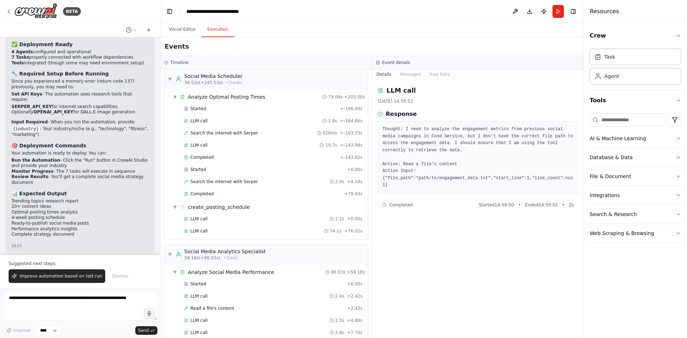
scroll to position [0, 0]
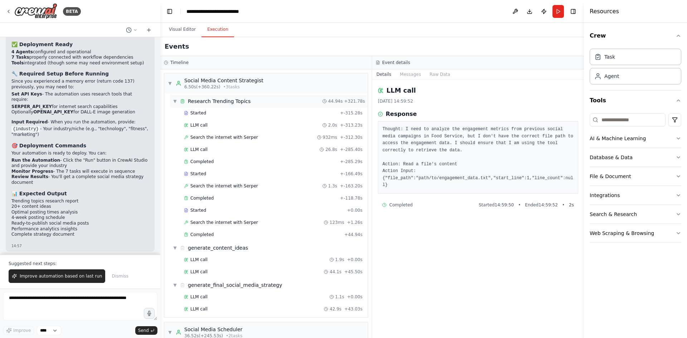
click at [174, 101] on span "▼" at bounding box center [175, 101] width 4 height 6
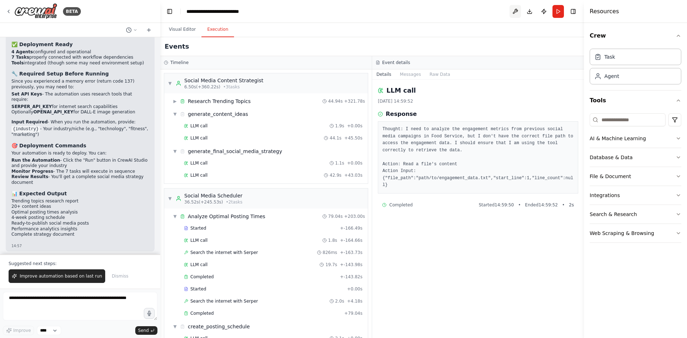
click at [513, 10] on button at bounding box center [514, 11] width 11 height 13
click at [542, 9] on button "Publish" at bounding box center [543, 11] width 11 height 13
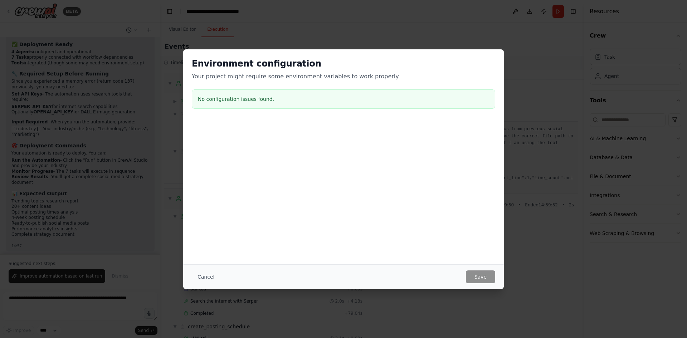
click at [552, 104] on div "Environment configuration Your project might require some environment variables…" at bounding box center [343, 169] width 687 height 338
click at [382, 58] on h2 "Environment configuration" at bounding box center [343, 63] width 303 height 11
click at [200, 278] on button "Cancel" at bounding box center [206, 276] width 28 height 13
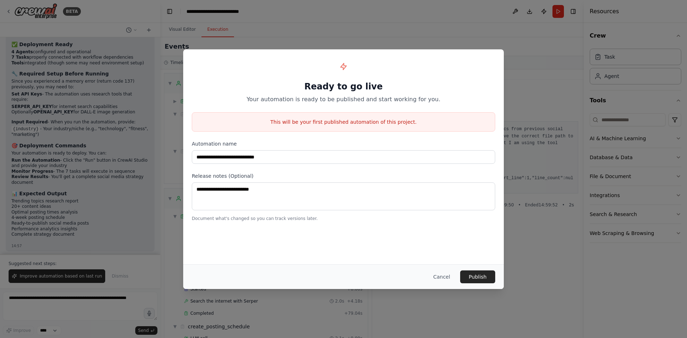
click at [309, 47] on div "**********" at bounding box center [343, 169] width 687 height 338
click at [566, 15] on div "**********" at bounding box center [343, 169] width 687 height 338
click at [449, 281] on button "Cancel" at bounding box center [441, 276] width 28 height 13
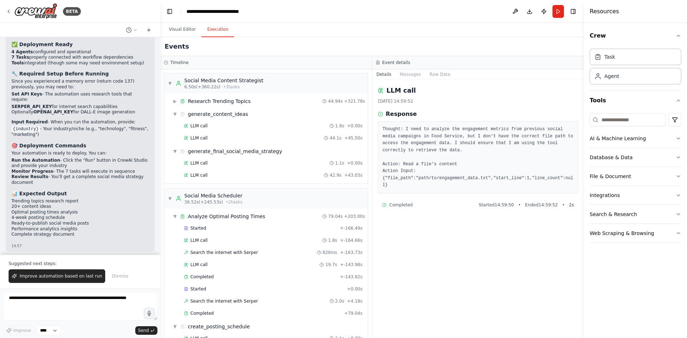
click at [557, 19] on header "**********" at bounding box center [372, 11] width 424 height 23
click at [561, 10] on button "Run" at bounding box center [557, 11] width 11 height 13
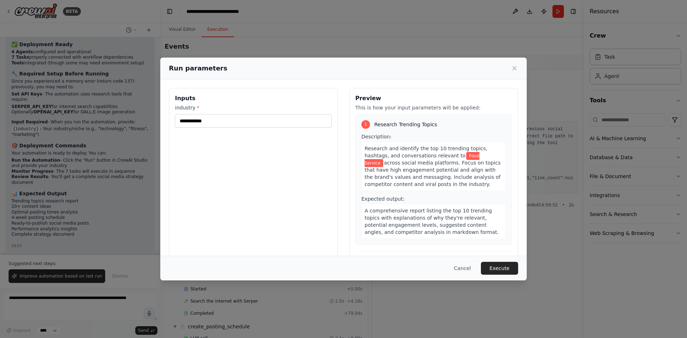
click at [188, 21] on div "**********" at bounding box center [343, 169] width 687 height 338
